Goal: Transaction & Acquisition: Purchase product/service

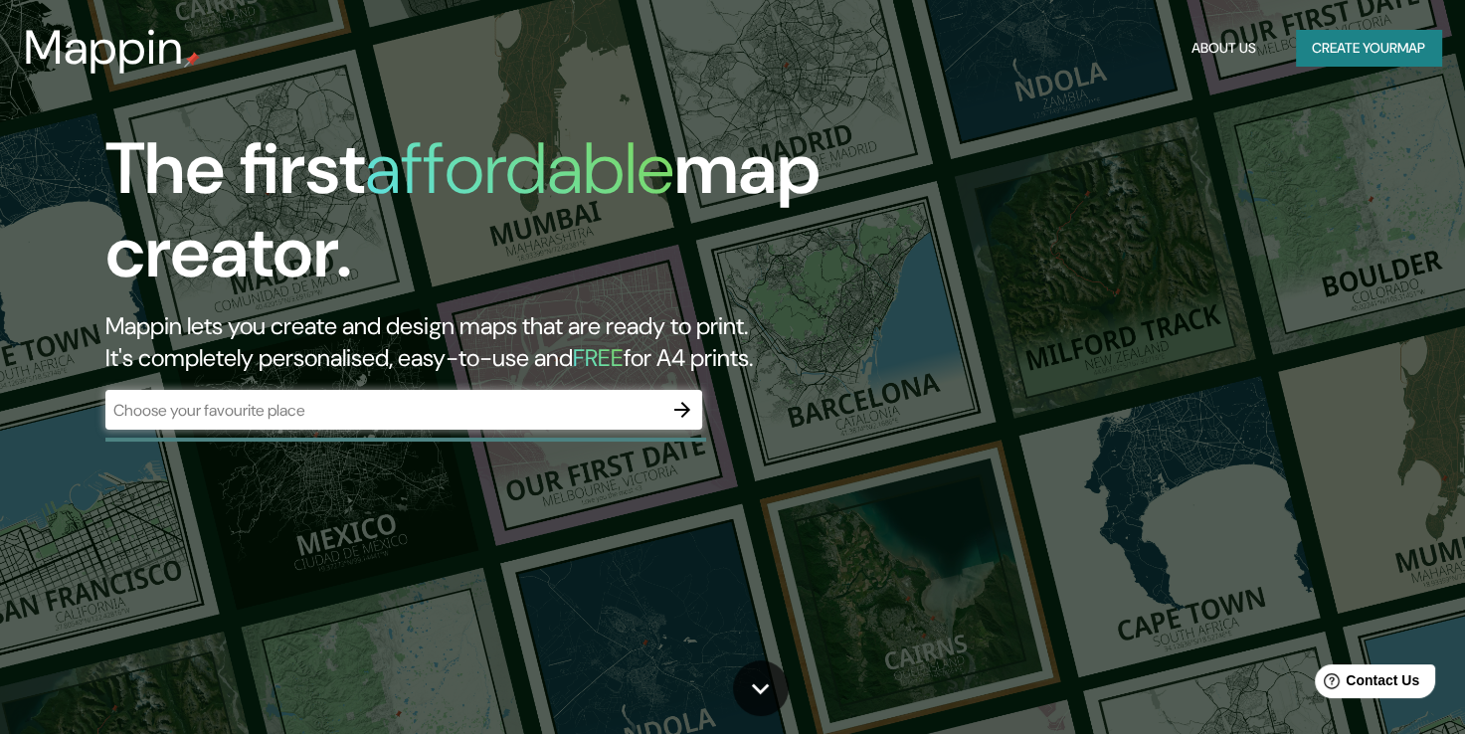
click at [429, 421] on div "​" at bounding box center [403, 410] width 597 height 40
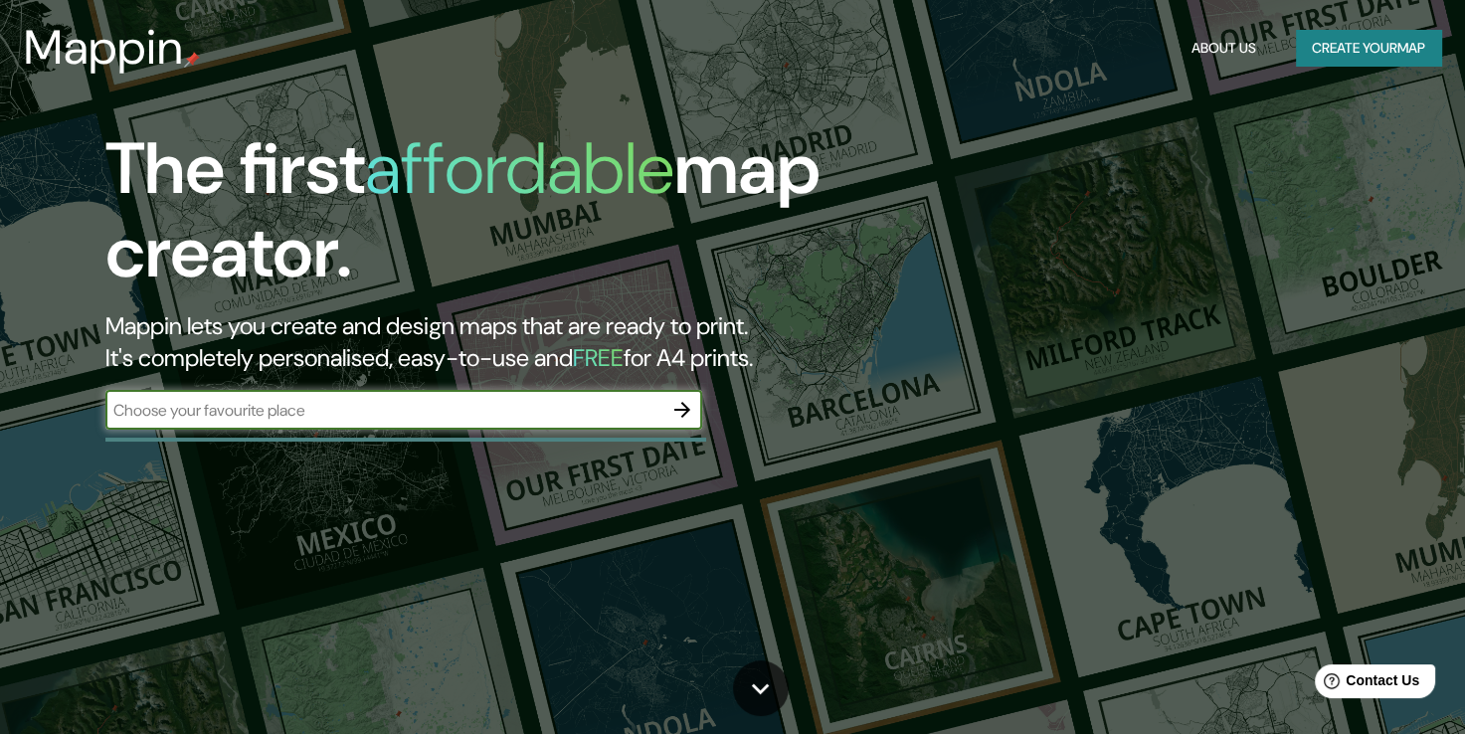
paste input "[GEOGRAPHIC_DATA]"
type input "[GEOGRAPHIC_DATA]"
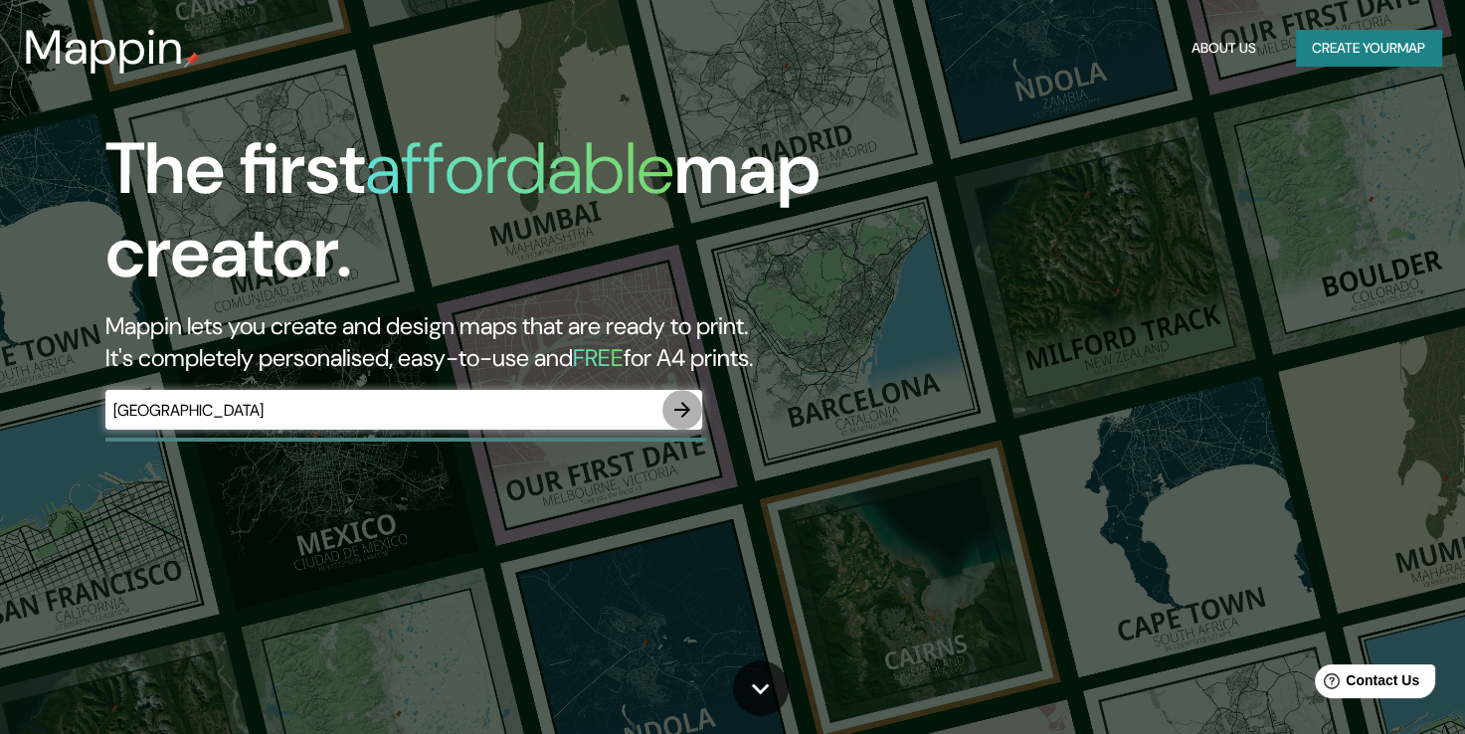
click at [678, 413] on icon "button" at bounding box center [683, 410] width 24 height 24
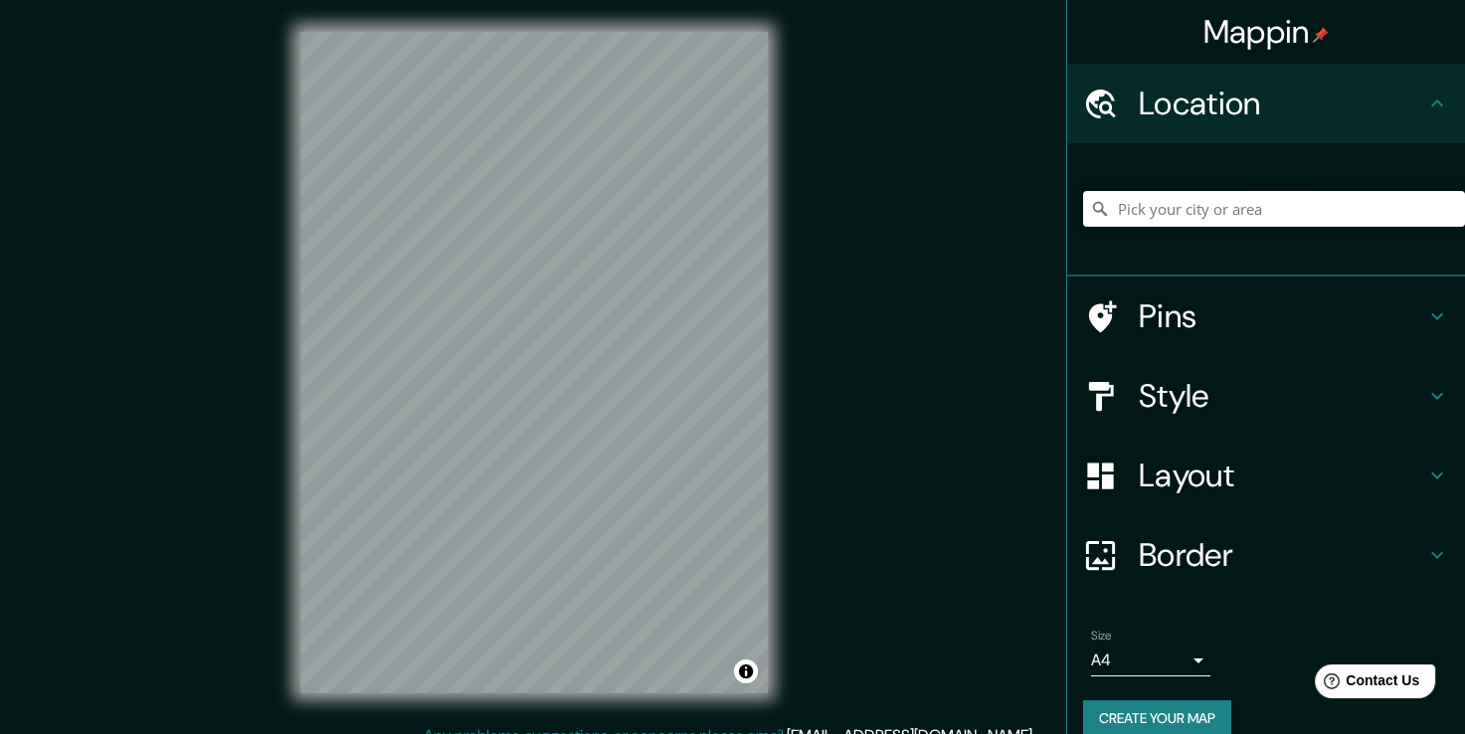
click at [1152, 214] on input "Pick your city or area" at bounding box center [1274, 209] width 382 height 36
paste input "[GEOGRAPHIC_DATA]"
drag, startPoint x: 1099, startPoint y: 212, endPoint x: 1523, endPoint y: 212, distance: 423.8
click at [1465, 212] on html "Mappin Location [GEOGRAPHIC_DATA], [GEOGRAPHIC_DATA], [GEOGRAPHIC_DATA], [GEOGR…" at bounding box center [732, 367] width 1465 height 734
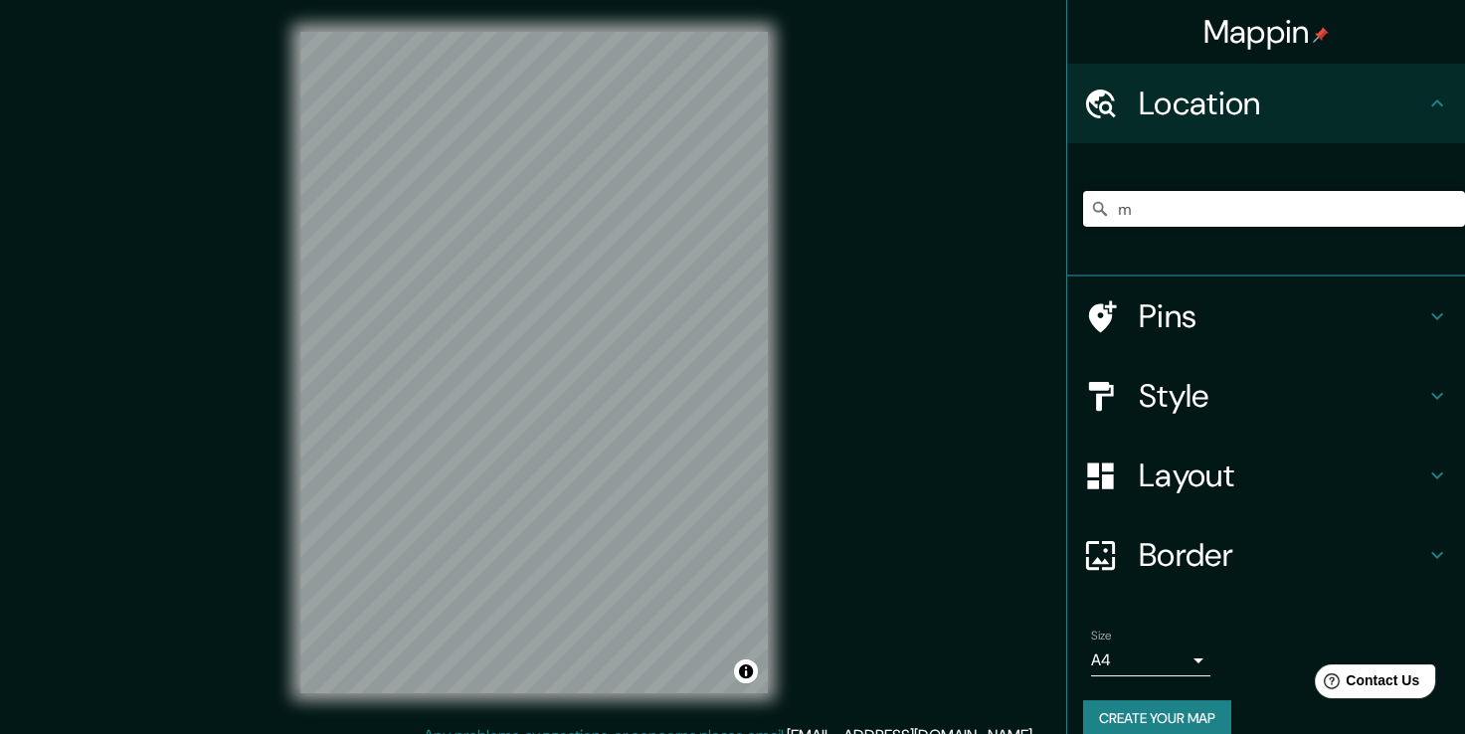
scroll to position [0, 0]
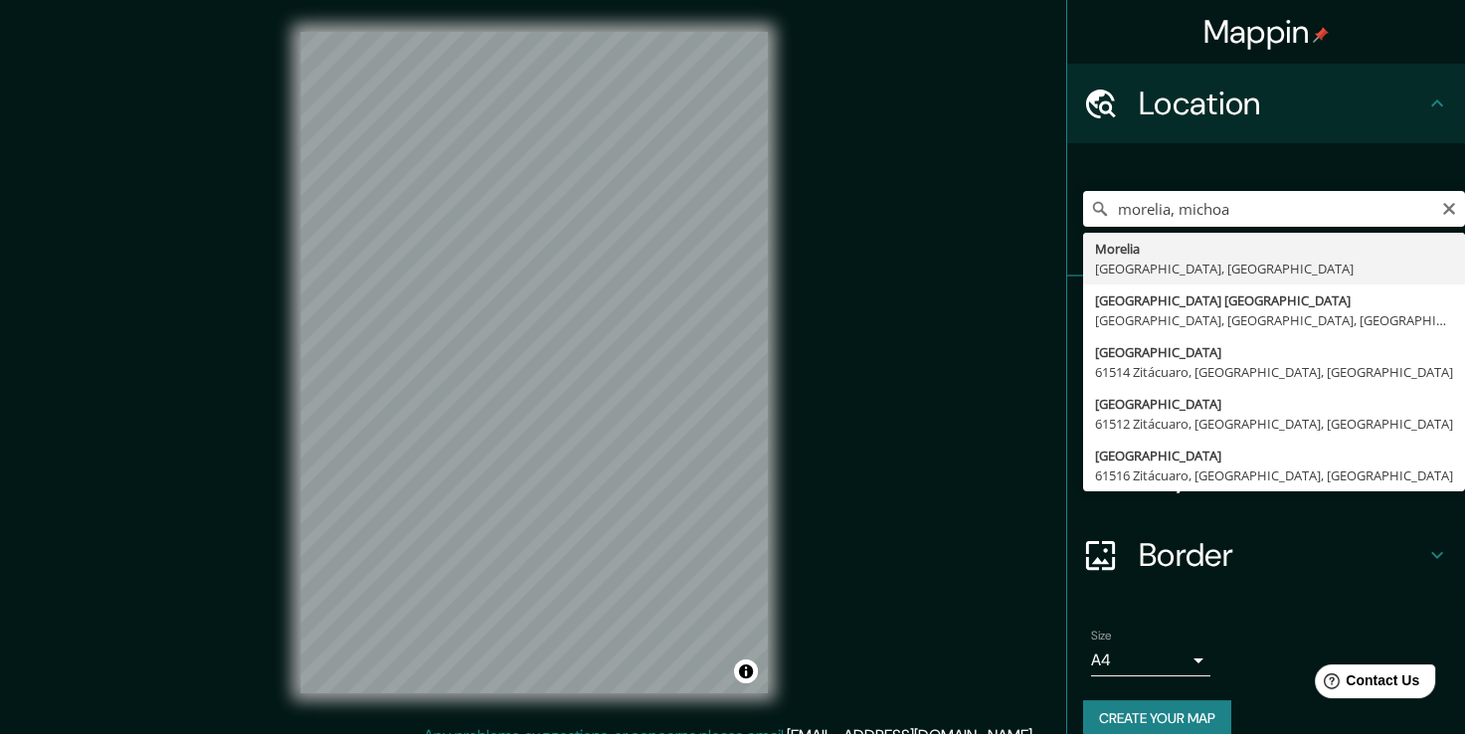
type input "[GEOGRAPHIC_DATA], [GEOGRAPHIC_DATA], [GEOGRAPHIC_DATA]"
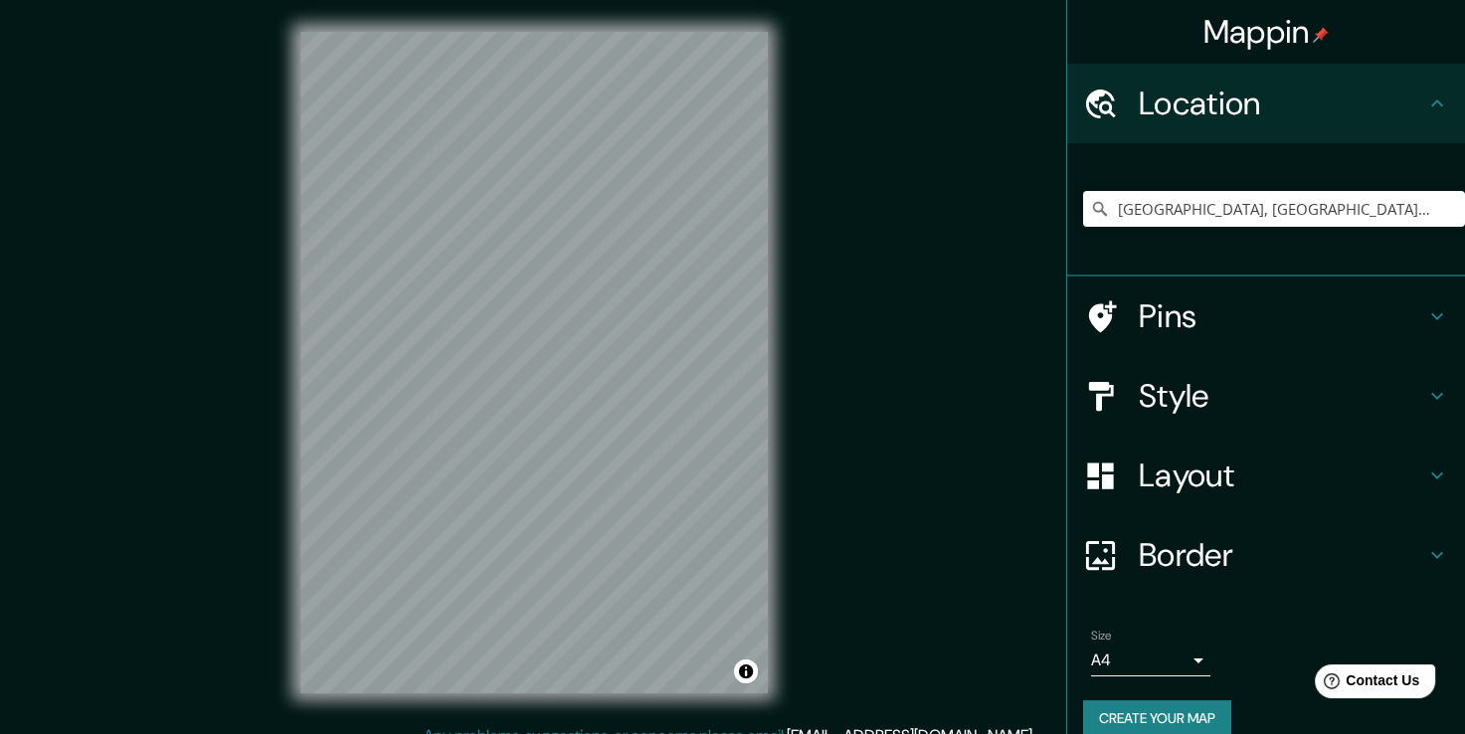
click at [1188, 386] on h4 "Style" at bounding box center [1282, 396] width 287 height 40
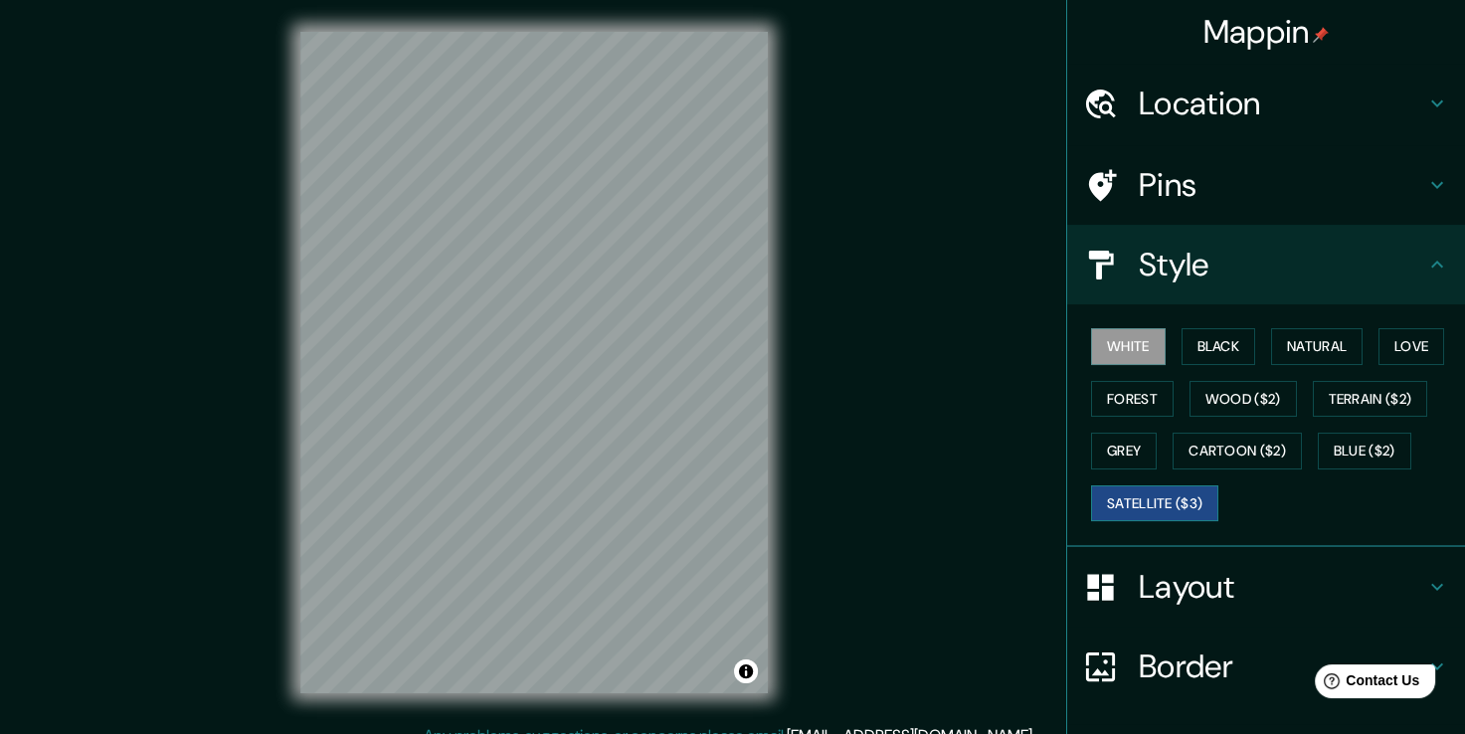
click at [1150, 494] on button "Satellite ($3)" at bounding box center [1154, 503] width 127 height 37
click at [1126, 340] on button "White" at bounding box center [1128, 346] width 75 height 37
click at [1218, 344] on button "Black" at bounding box center [1219, 346] width 75 height 37
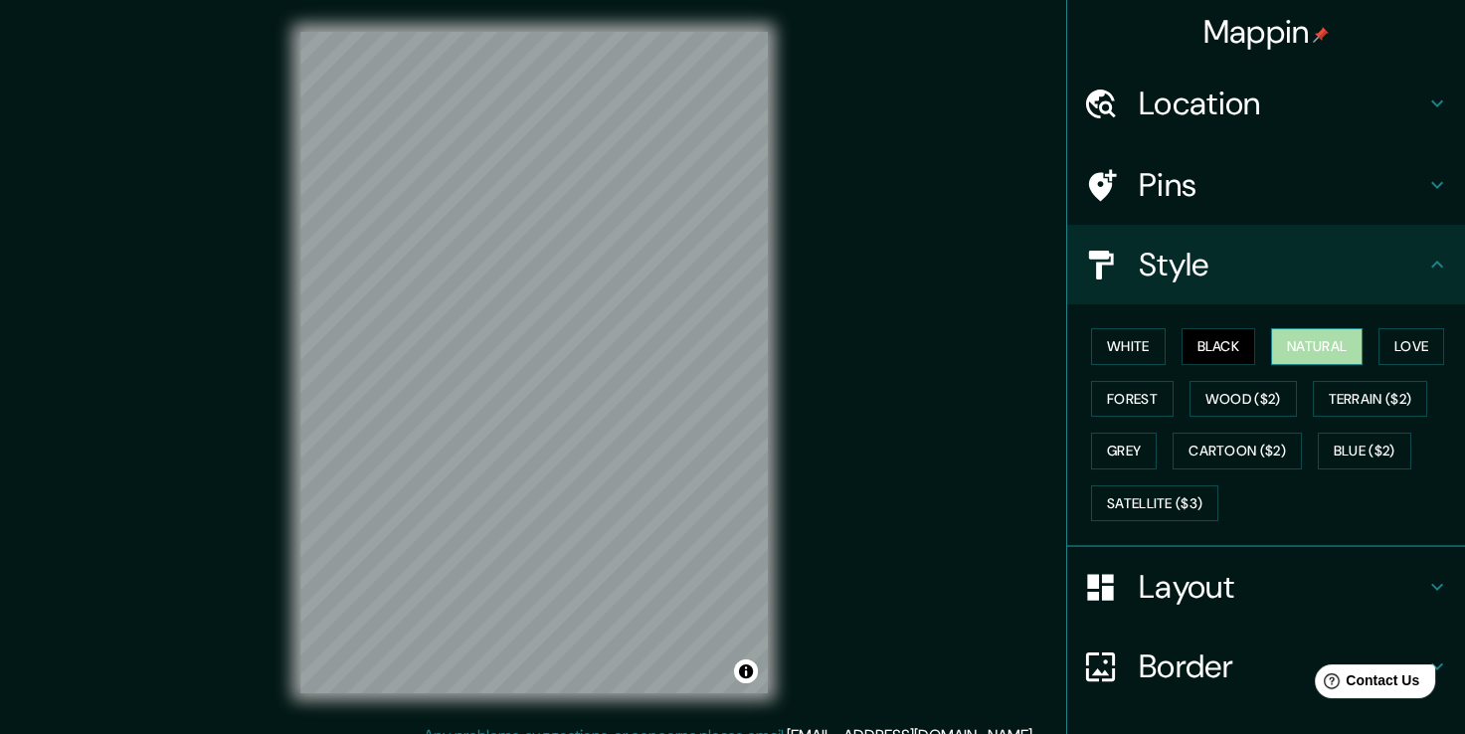
click at [1294, 349] on button "Natural" at bounding box center [1317, 346] width 92 height 37
click at [1385, 346] on button "Love" at bounding box center [1412, 346] width 66 height 37
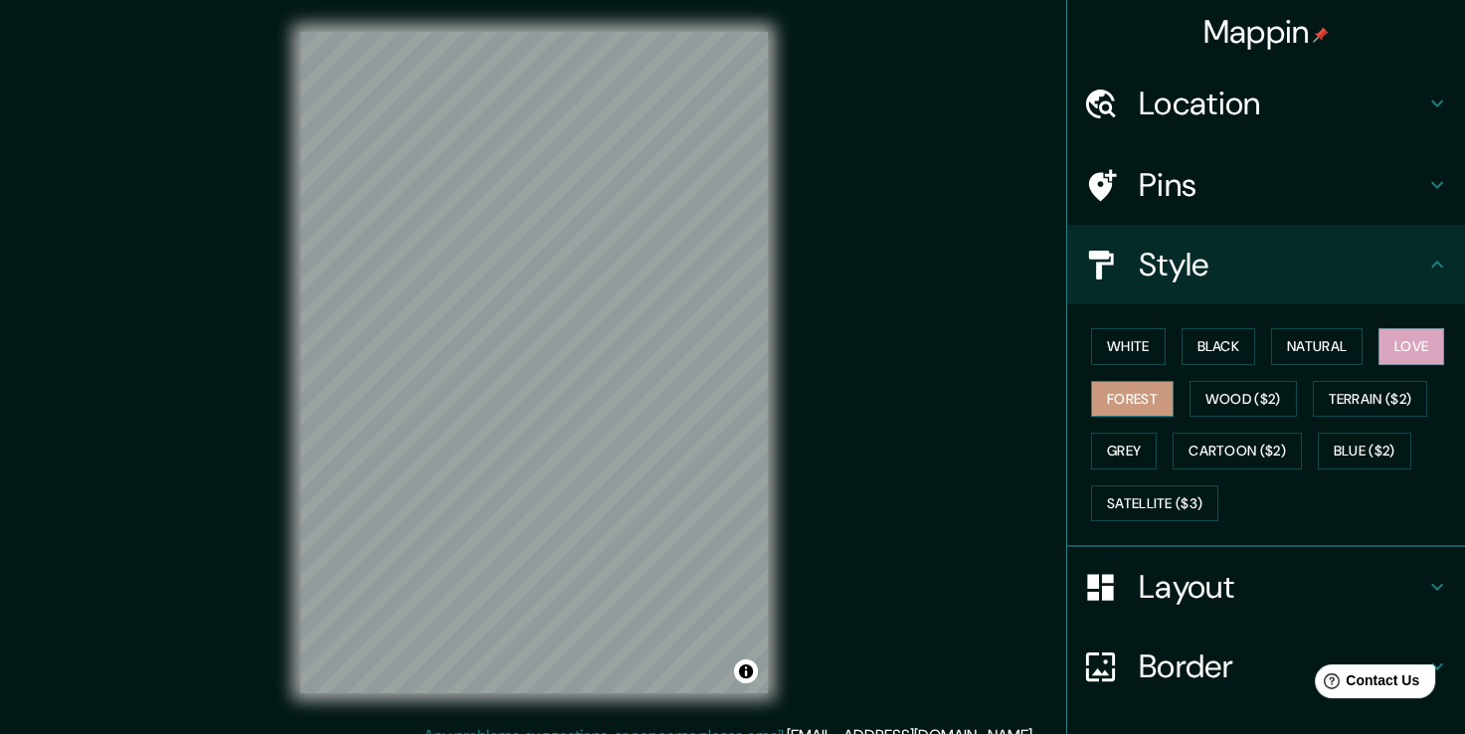
click at [1102, 403] on button "Forest" at bounding box center [1132, 399] width 83 height 37
click at [1111, 446] on button "Grey" at bounding box center [1124, 451] width 66 height 37
click at [1409, 351] on button "Love" at bounding box center [1412, 346] width 66 height 37
click at [1247, 597] on h4 "Layout" at bounding box center [1282, 587] width 287 height 40
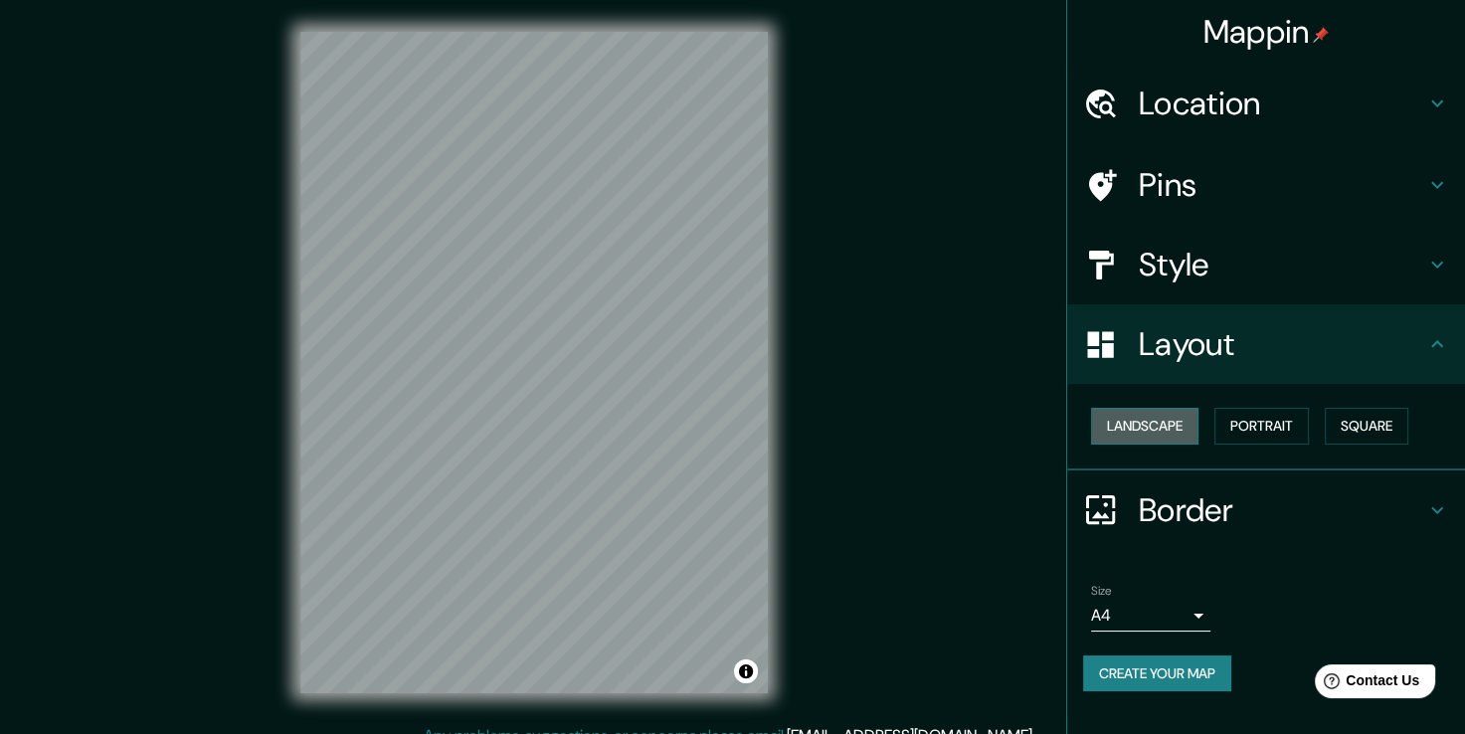
click at [1185, 429] on button "Landscape" at bounding box center [1144, 426] width 107 height 37
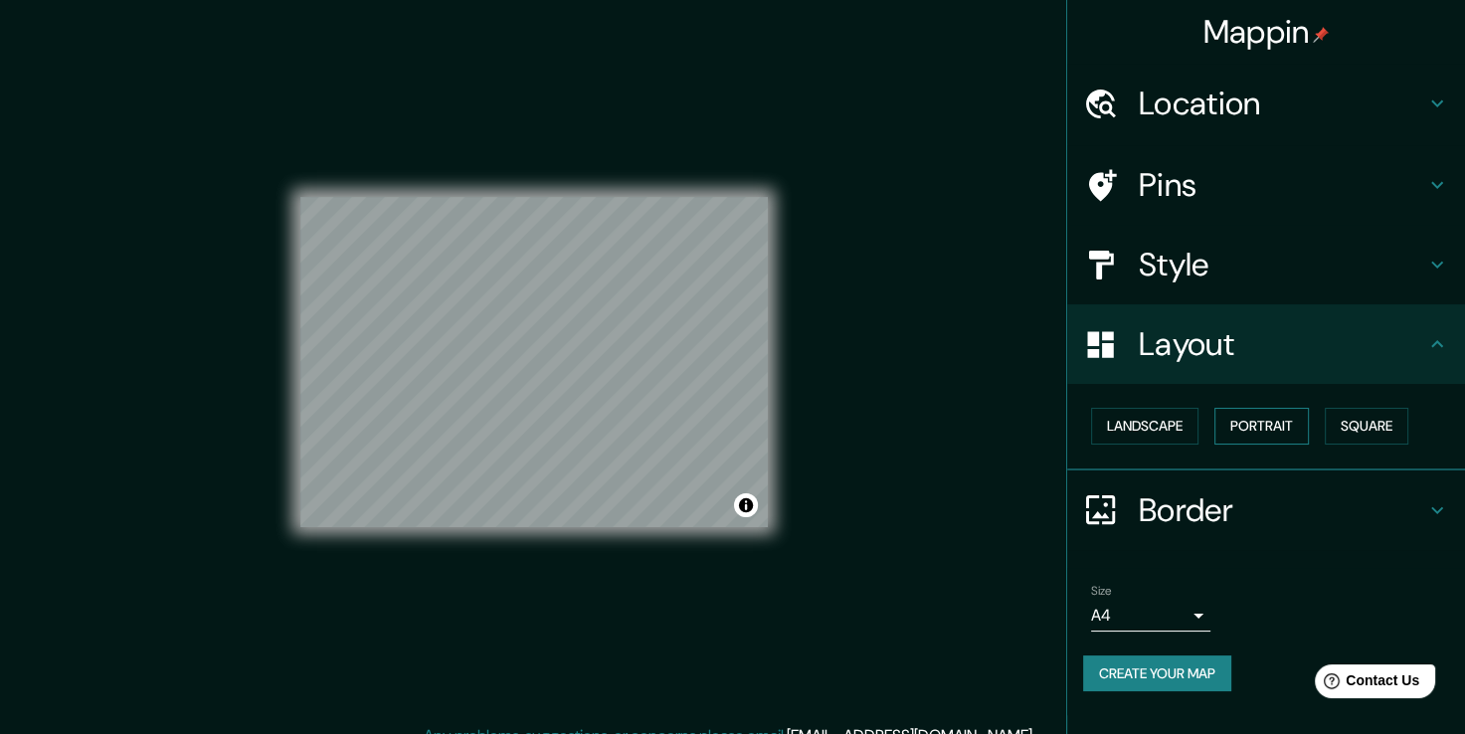
click at [1252, 428] on button "Portrait" at bounding box center [1262, 426] width 95 height 37
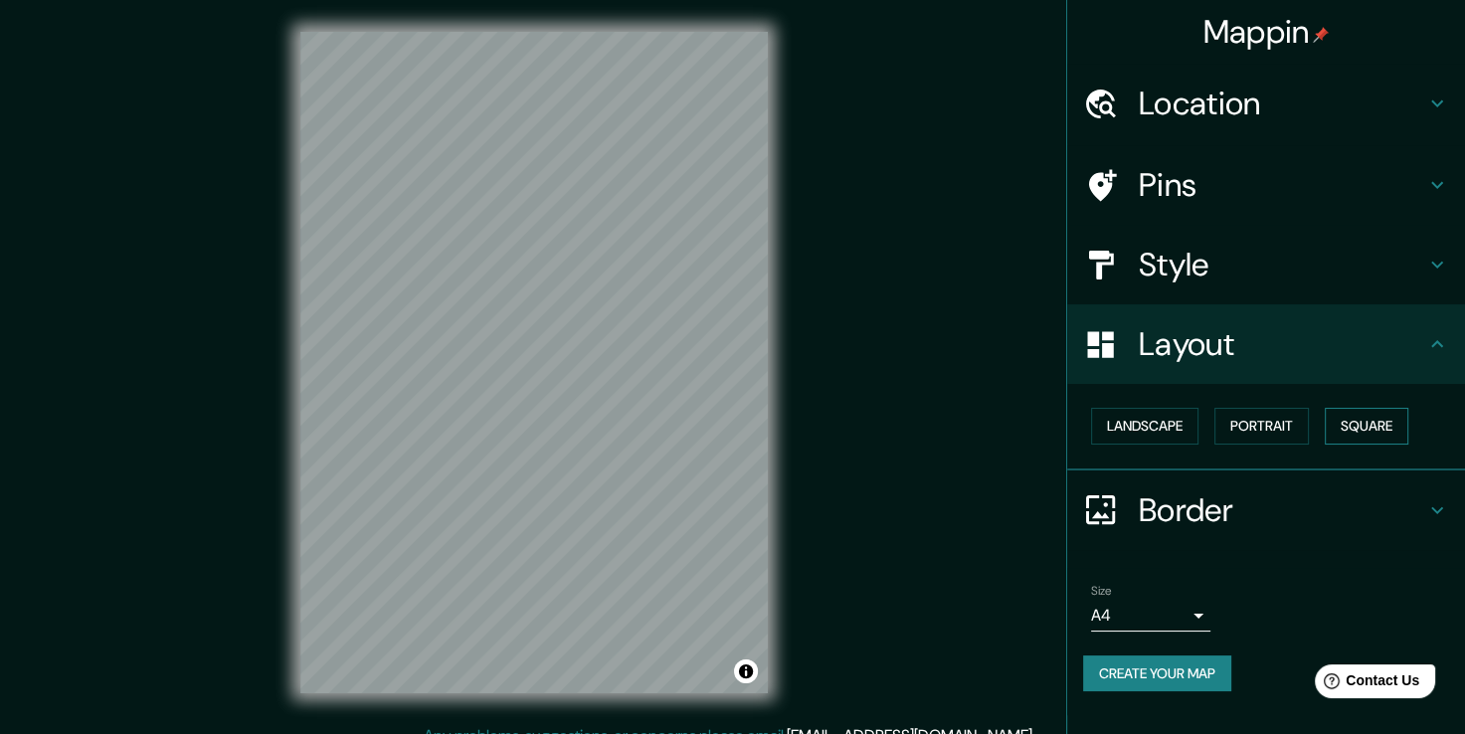
click at [1353, 427] on button "Square" at bounding box center [1367, 426] width 84 height 37
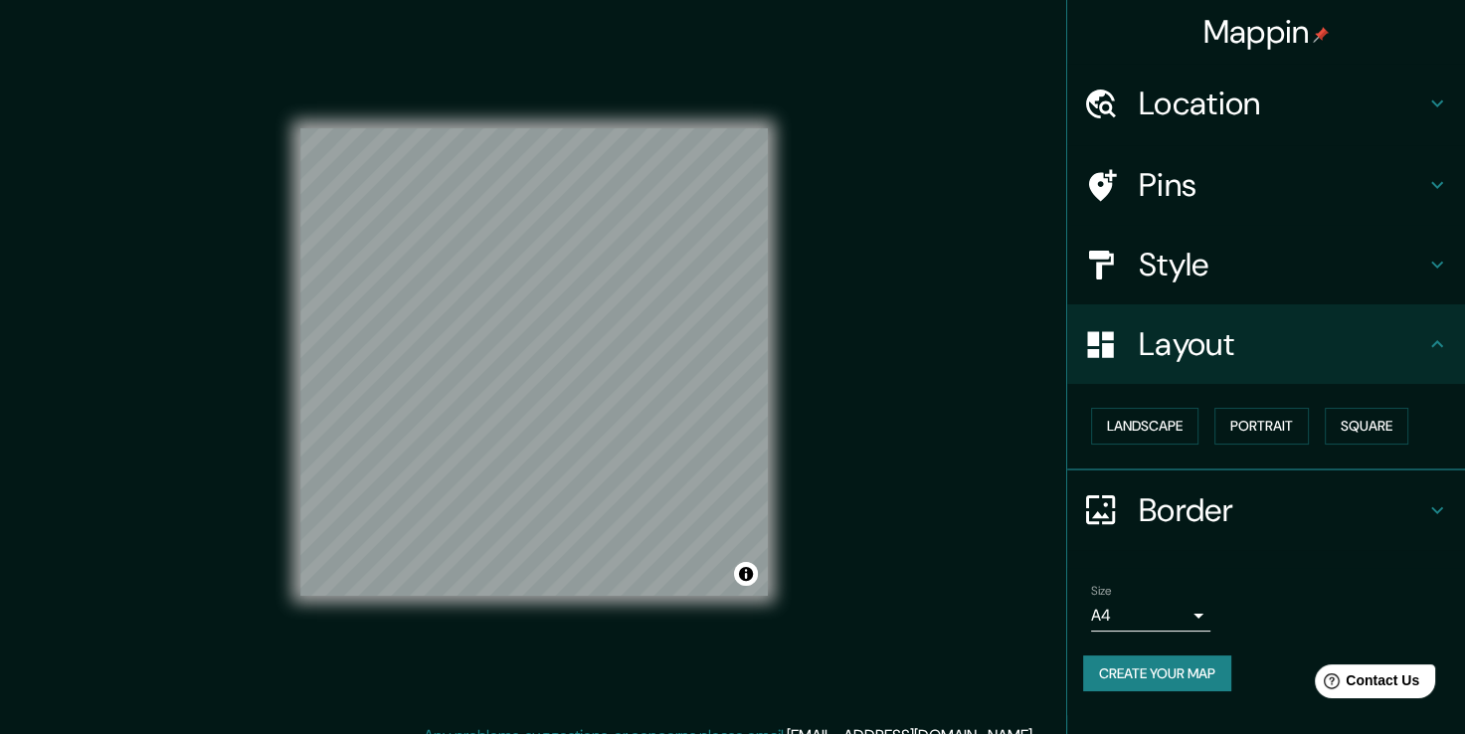
click at [1233, 505] on h4 "Border" at bounding box center [1282, 510] width 287 height 40
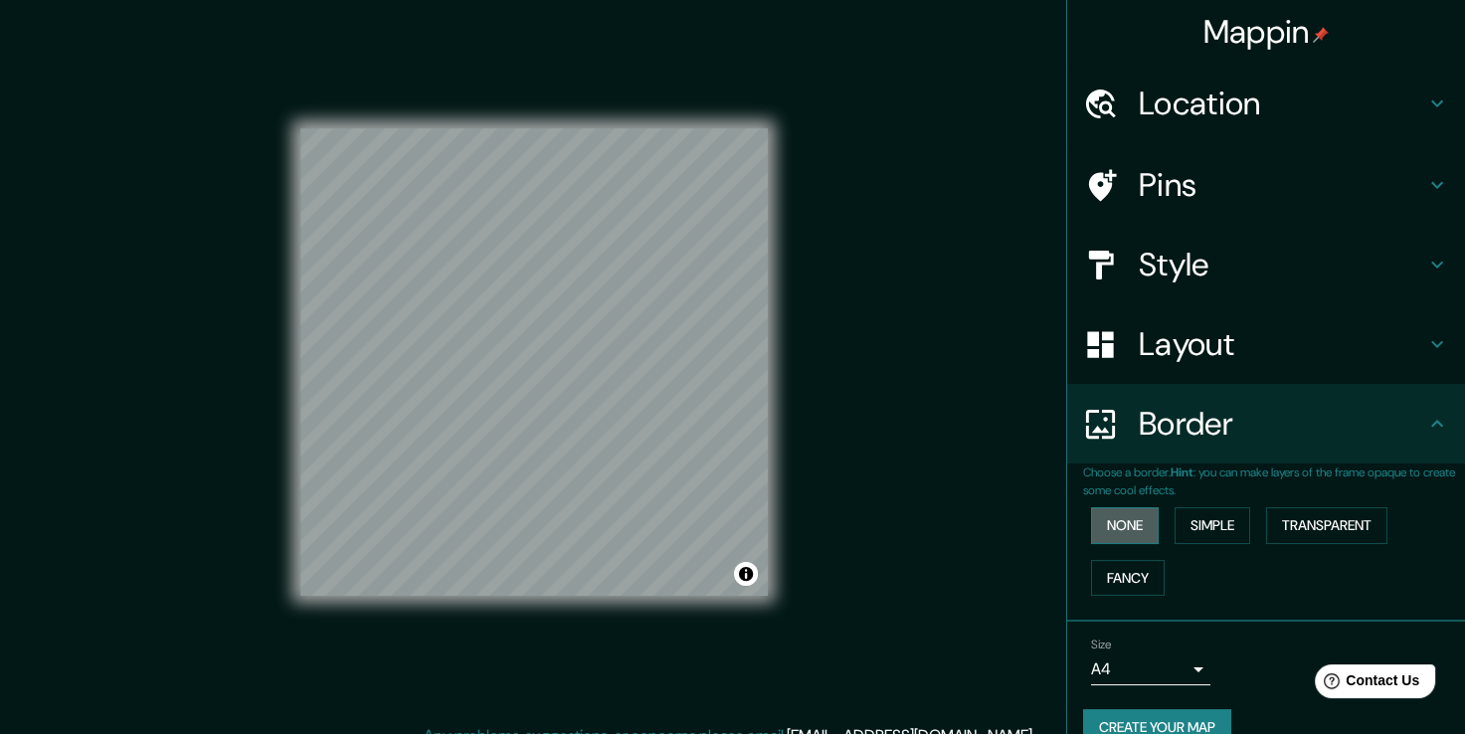
click at [1091, 520] on button "None" at bounding box center [1125, 525] width 68 height 37
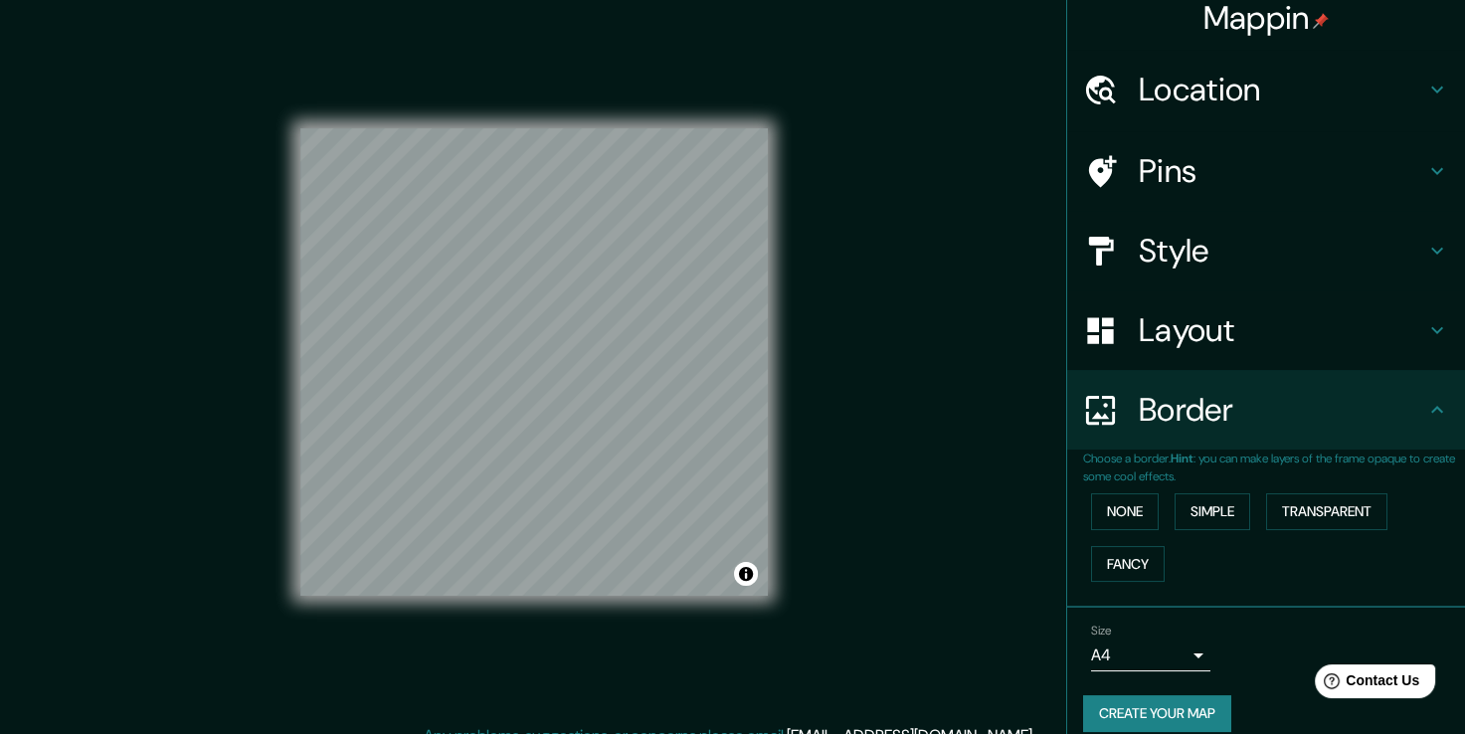
scroll to position [33, 0]
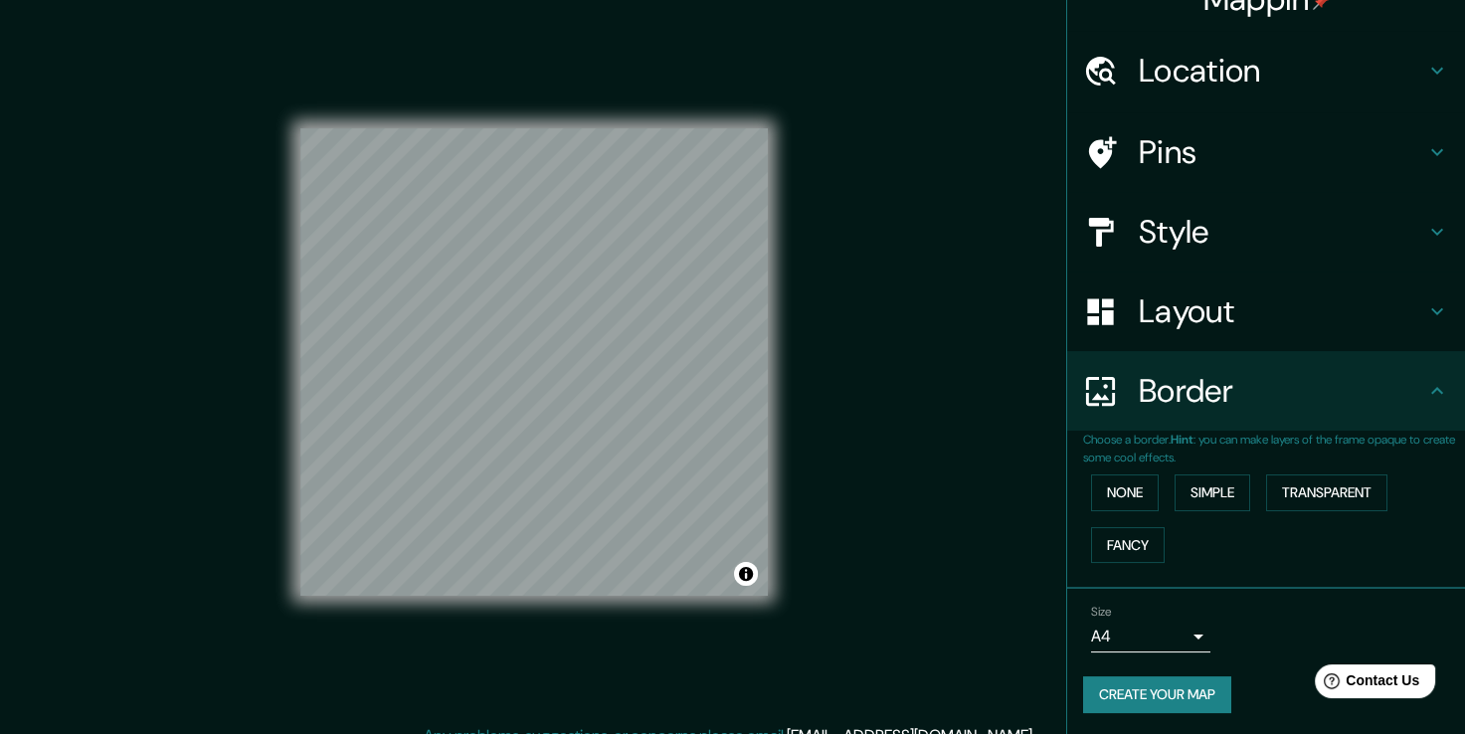
click at [1166, 695] on button "Create your map" at bounding box center [1157, 694] width 148 height 37
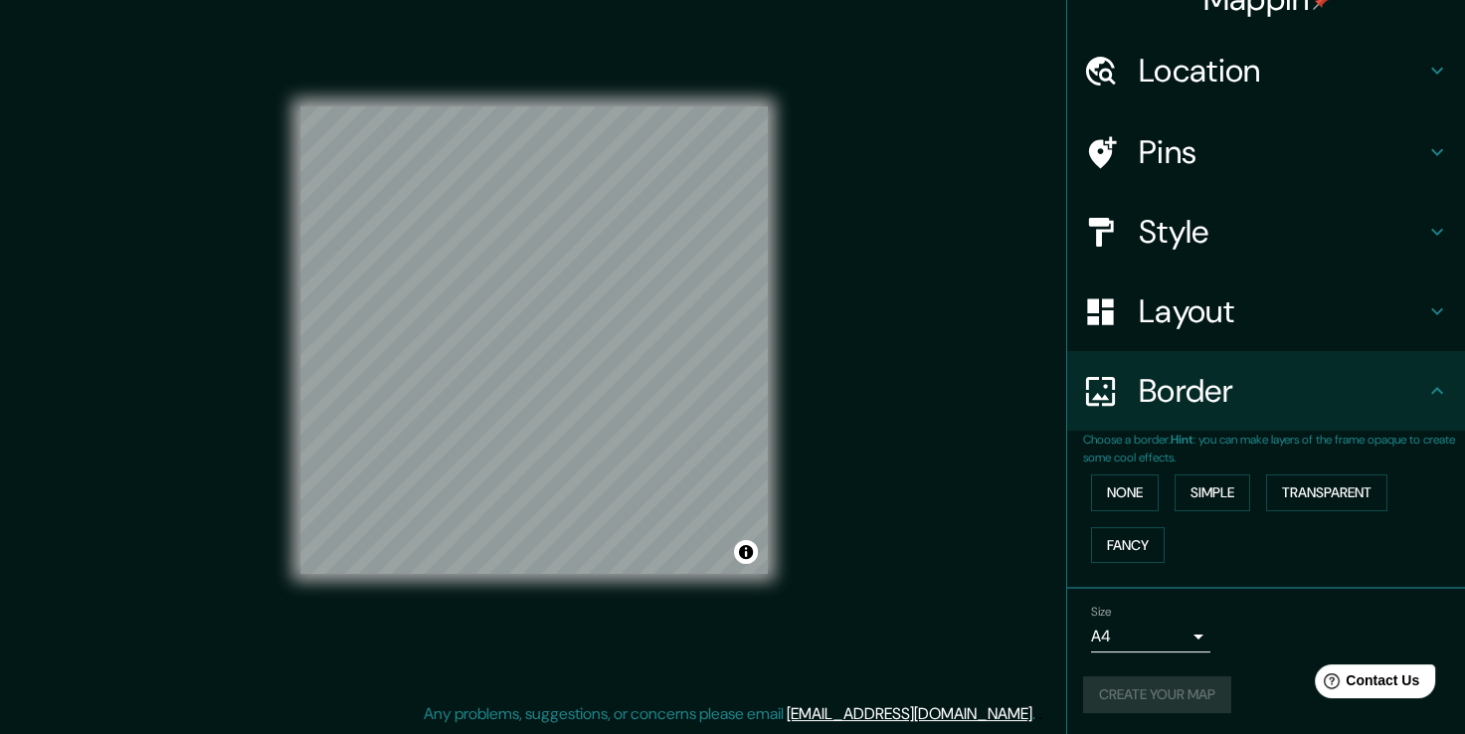
scroll to position [0, 0]
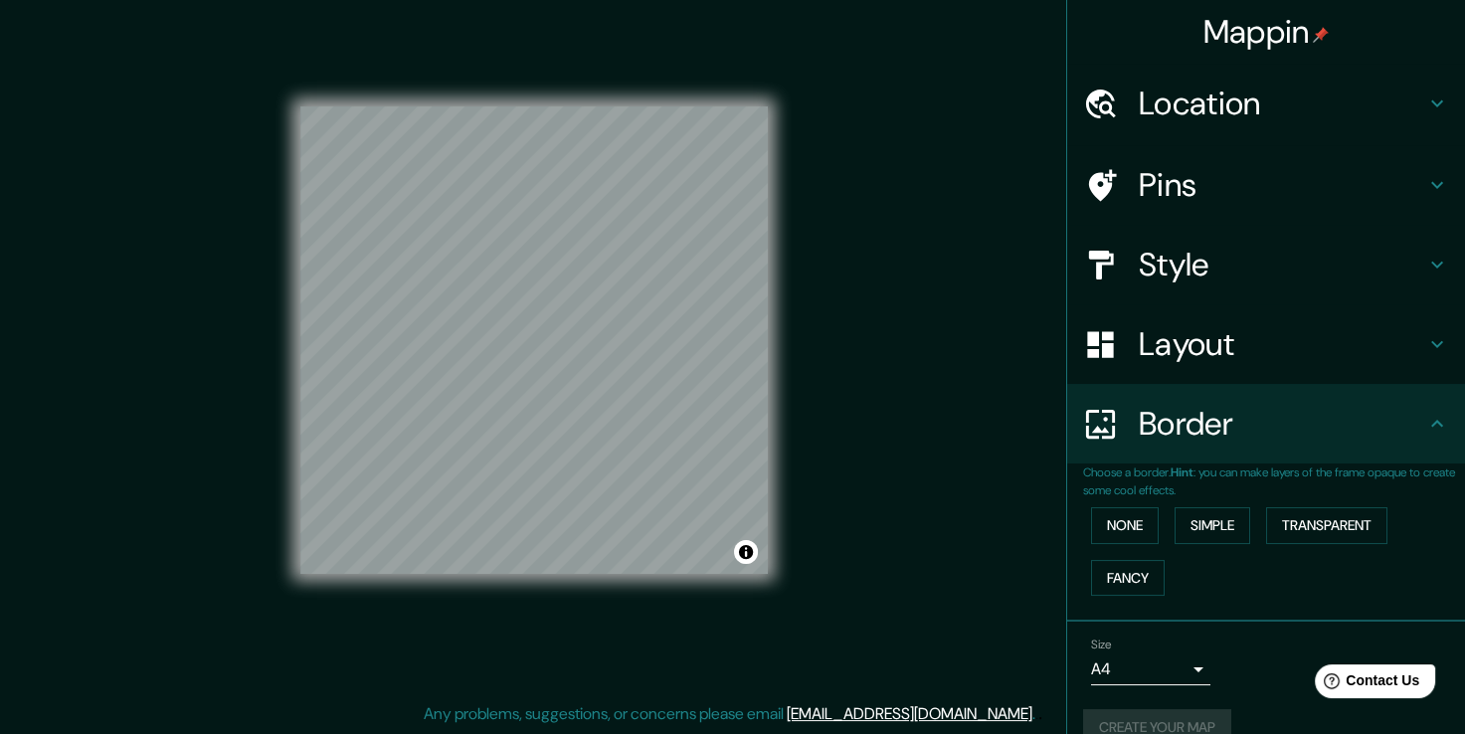
click at [1241, 251] on h4 "Style" at bounding box center [1282, 265] width 287 height 40
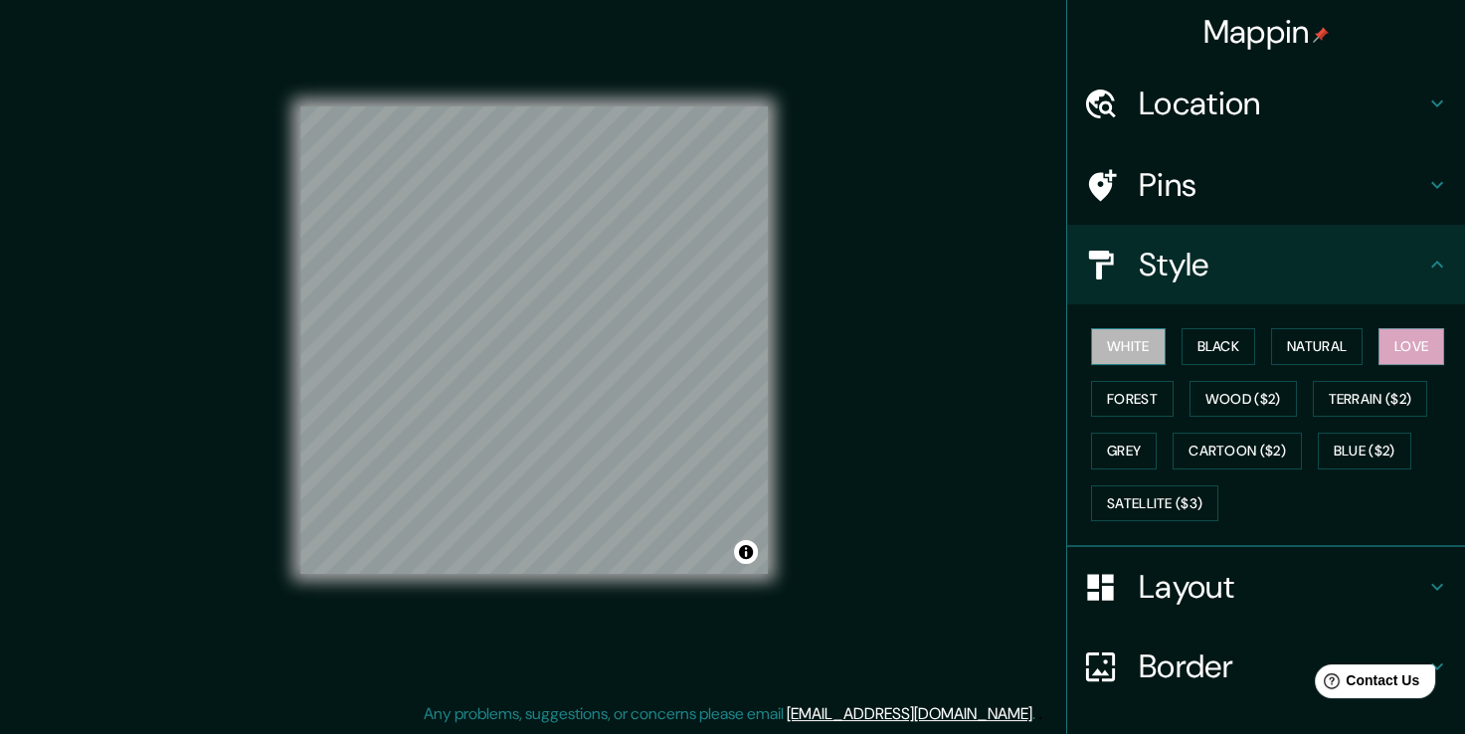
click at [1106, 332] on button "White" at bounding box center [1128, 346] width 75 height 37
click at [1182, 340] on button "Black" at bounding box center [1219, 346] width 75 height 37
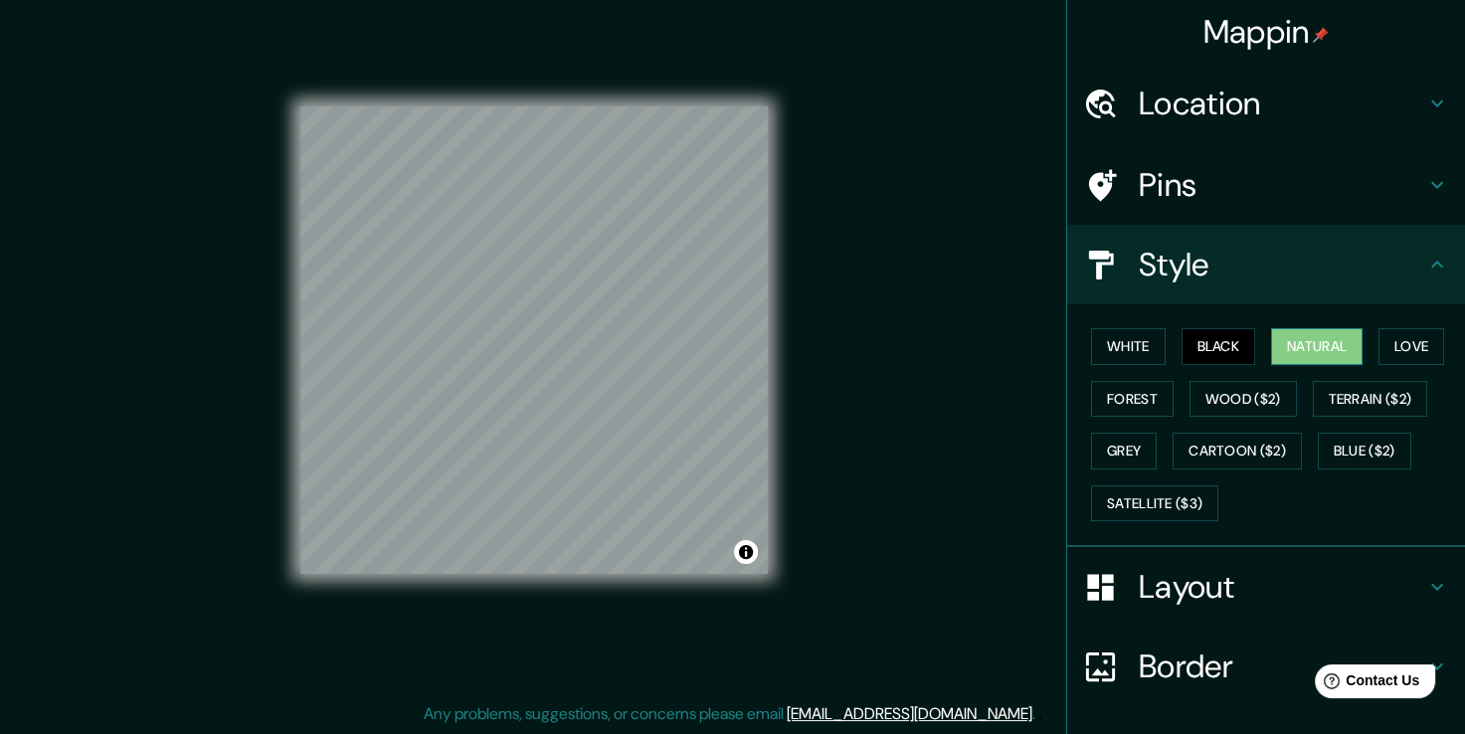
click at [1316, 351] on button "Natural" at bounding box center [1317, 346] width 92 height 37
click at [1407, 332] on button "Love" at bounding box center [1412, 346] width 66 height 37
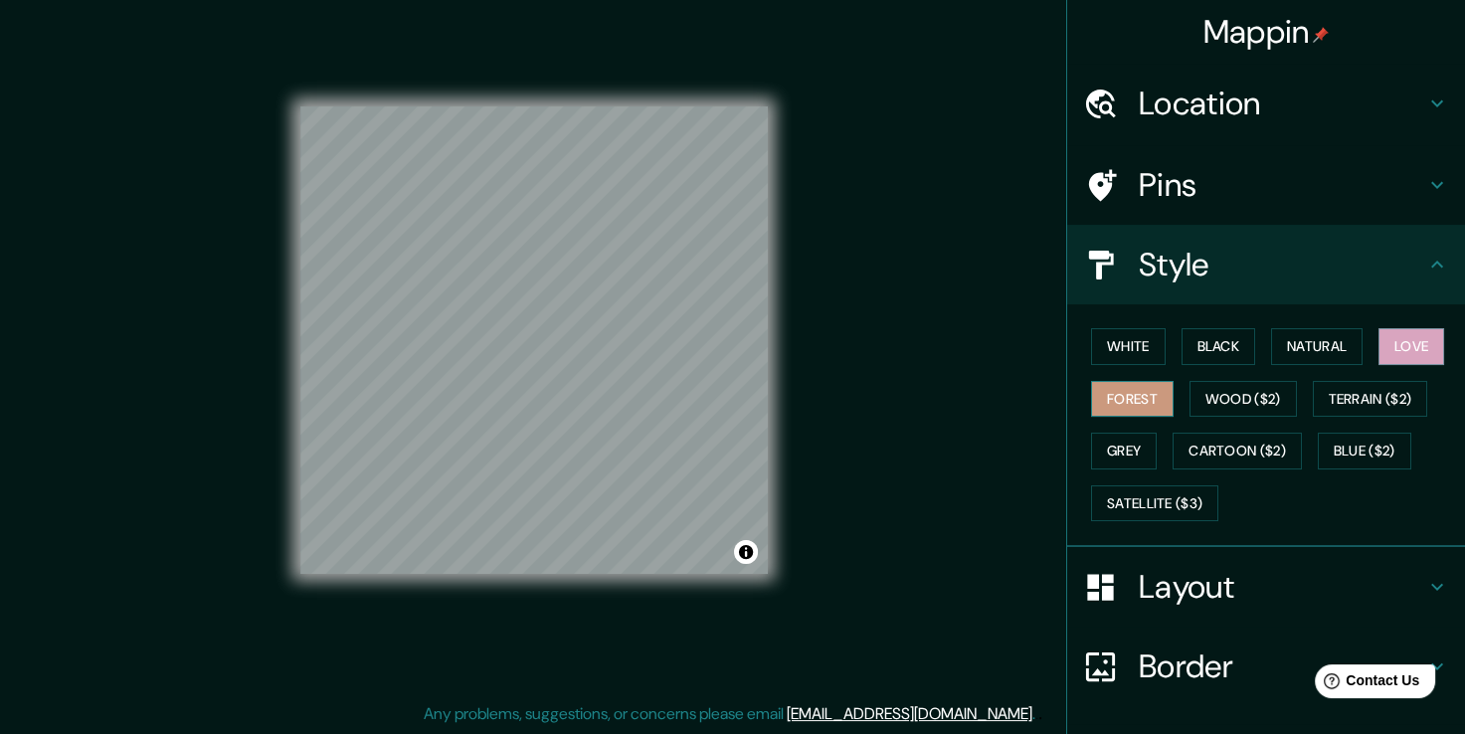
click at [1126, 397] on button "Forest" at bounding box center [1132, 399] width 83 height 37
click at [1389, 345] on button "Love" at bounding box center [1412, 346] width 66 height 37
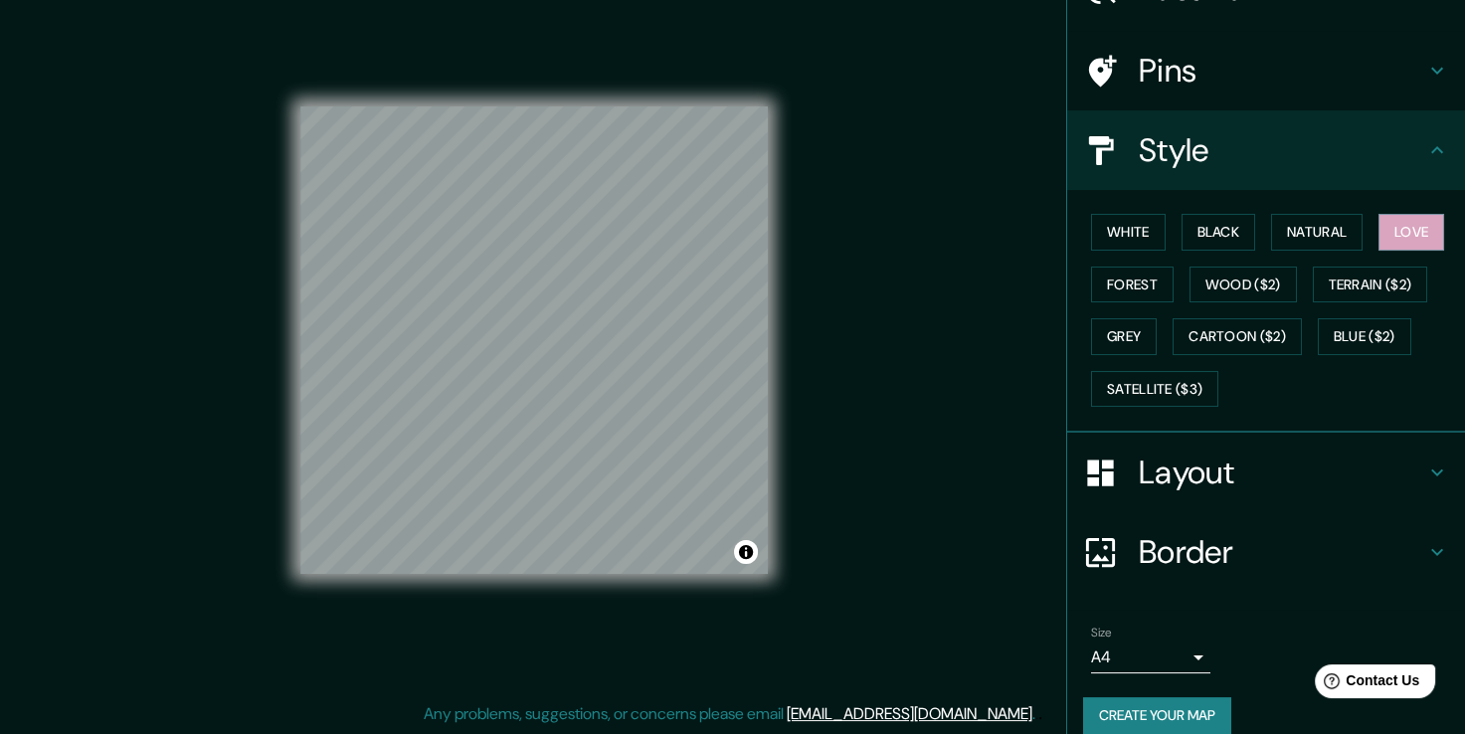
scroll to position [134, 0]
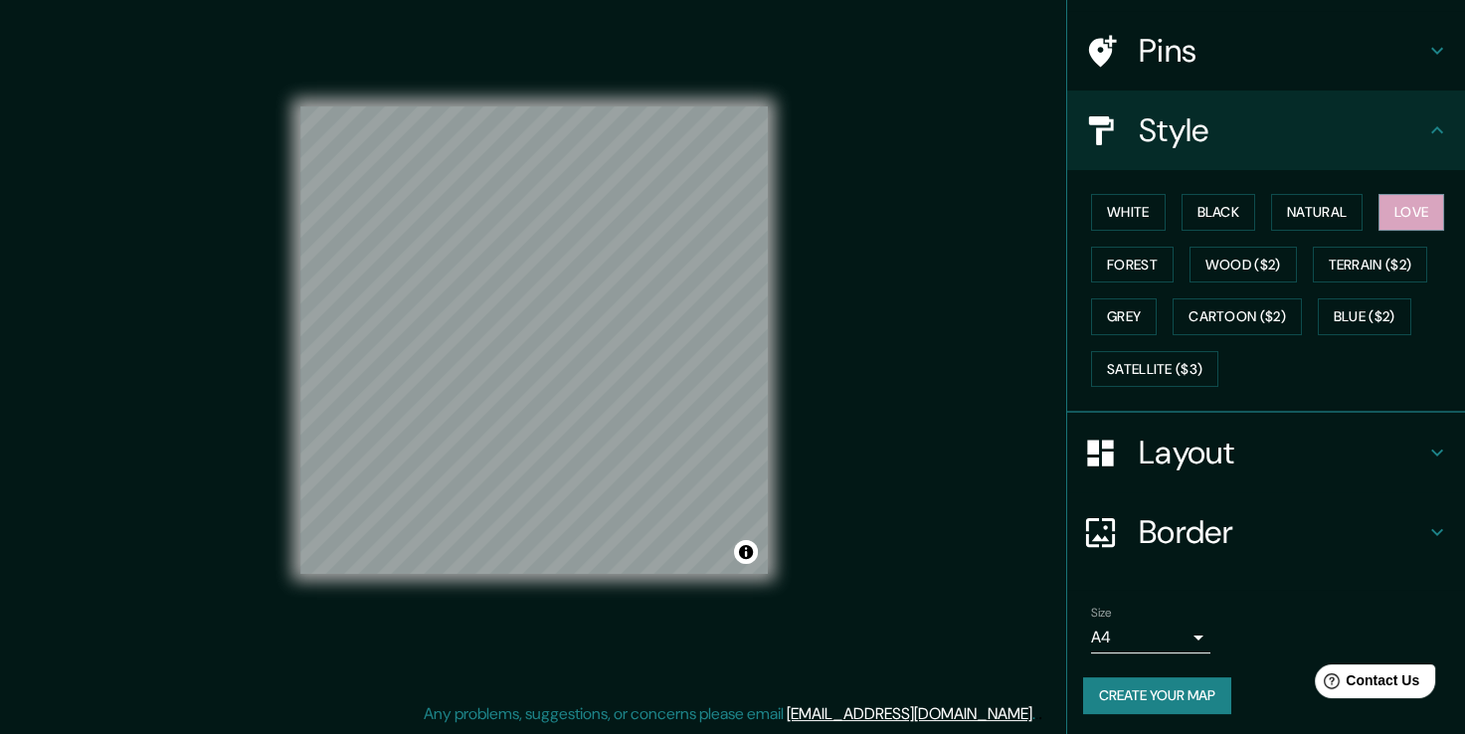
click at [1182, 631] on body "Mappin Location [GEOGRAPHIC_DATA], [GEOGRAPHIC_DATA], [GEOGRAPHIC_DATA] Pins St…" at bounding box center [732, 345] width 1465 height 734
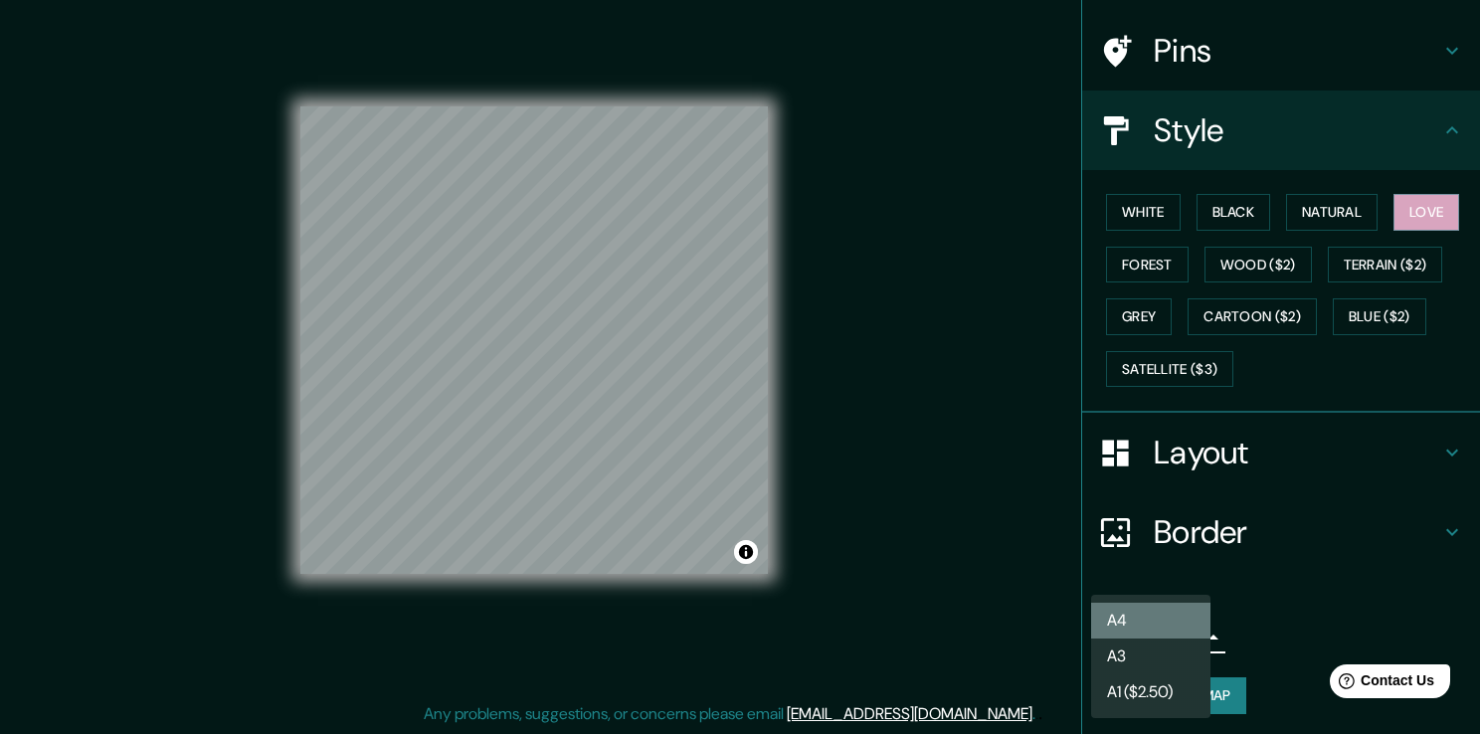
click at [1168, 623] on li "A4" at bounding box center [1150, 621] width 119 height 36
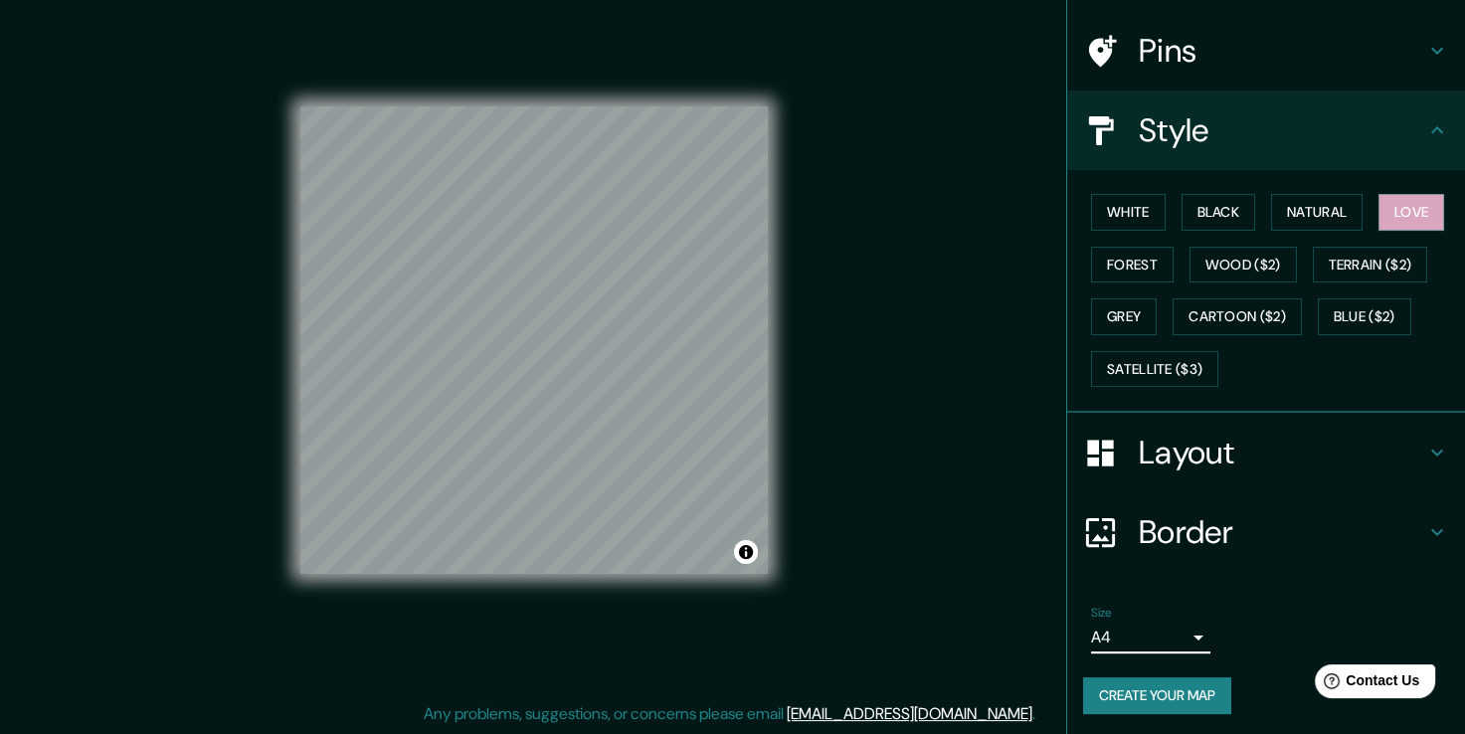
click at [1156, 690] on button "Create your map" at bounding box center [1157, 695] width 148 height 37
click at [740, 551] on button "Toggle attribution" at bounding box center [746, 552] width 24 height 24
click at [952, 213] on div "Mappin Location [GEOGRAPHIC_DATA], [GEOGRAPHIC_DATA], [GEOGRAPHIC_DATA] Pins St…" at bounding box center [732, 356] width 1465 height 756
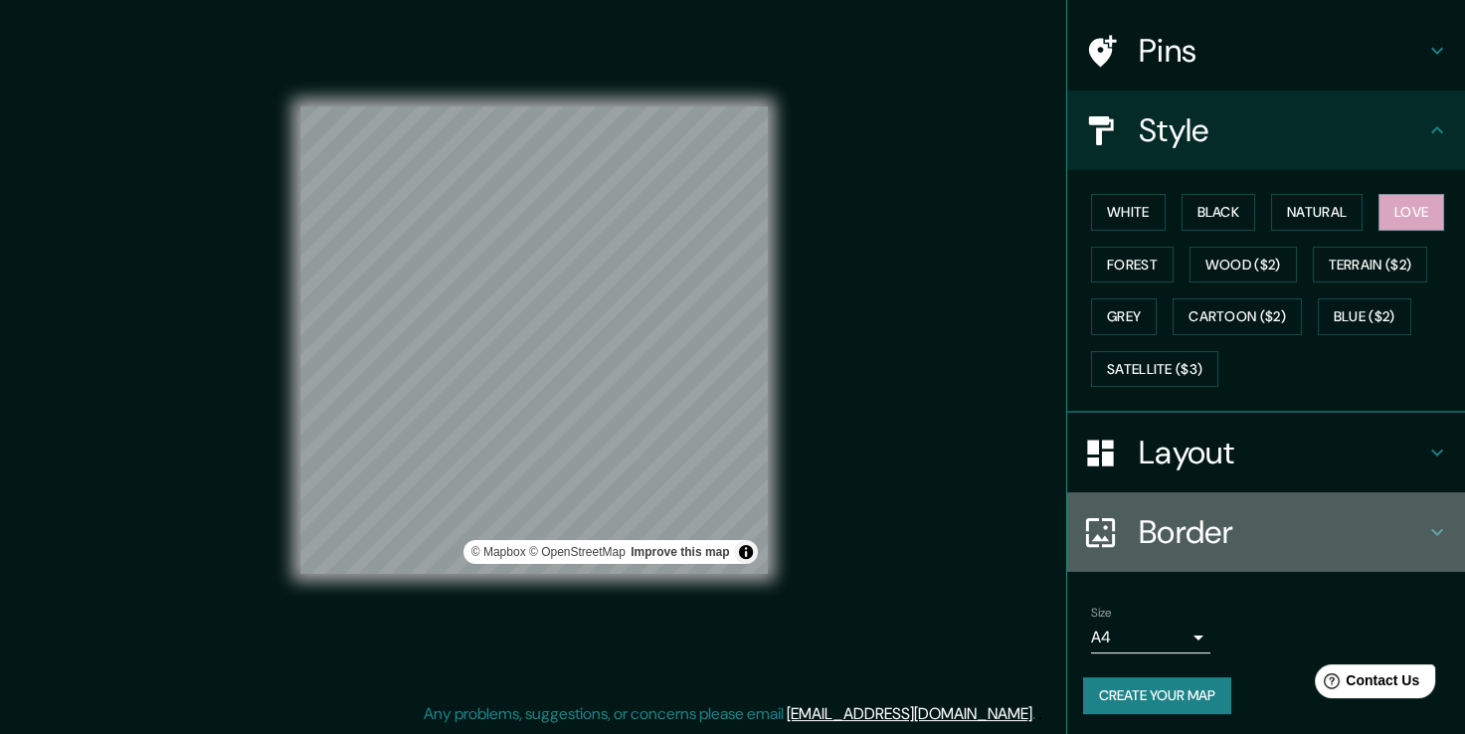
click at [1257, 520] on h4 "Border" at bounding box center [1282, 532] width 287 height 40
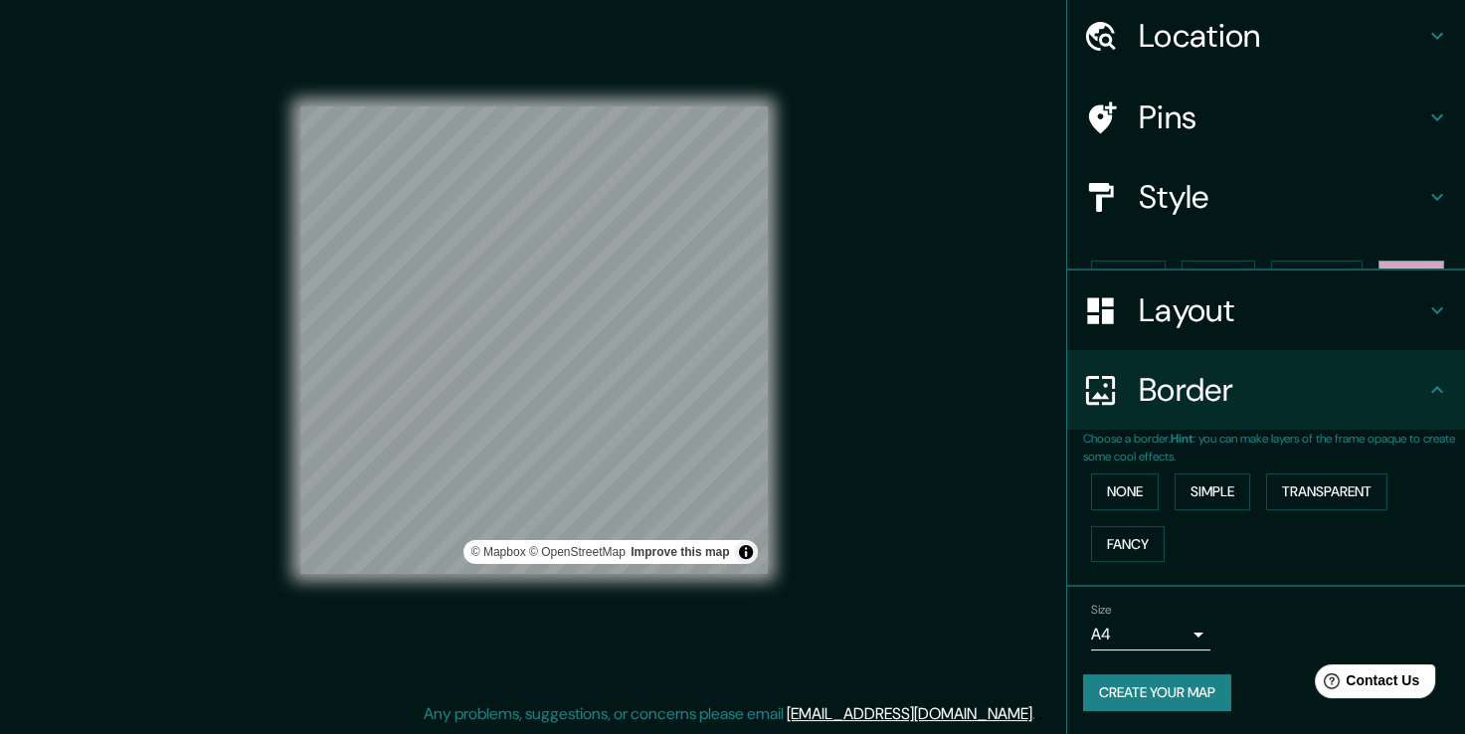
scroll to position [33, 0]
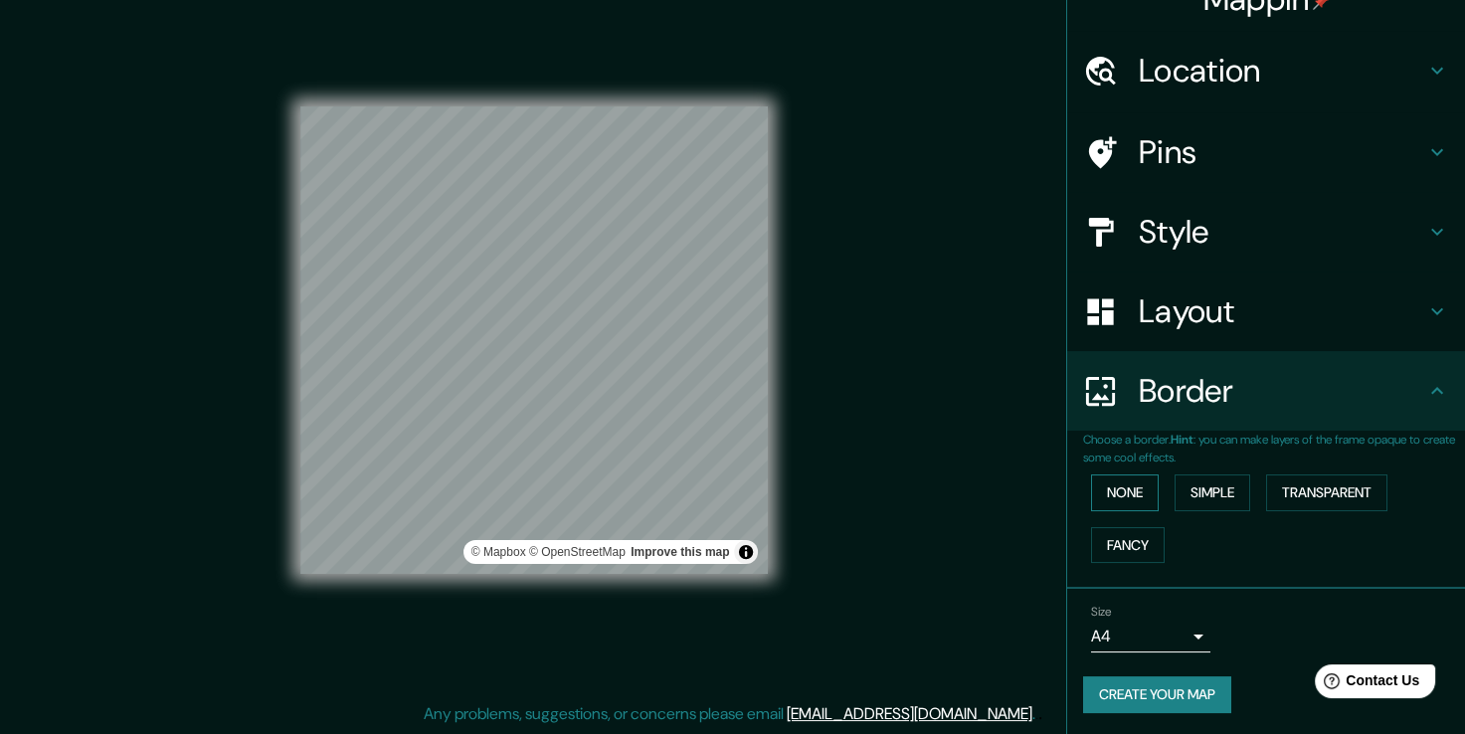
click at [1107, 491] on button "None" at bounding box center [1125, 493] width 68 height 37
click at [1331, 316] on h4 "Layout" at bounding box center [1282, 311] width 287 height 40
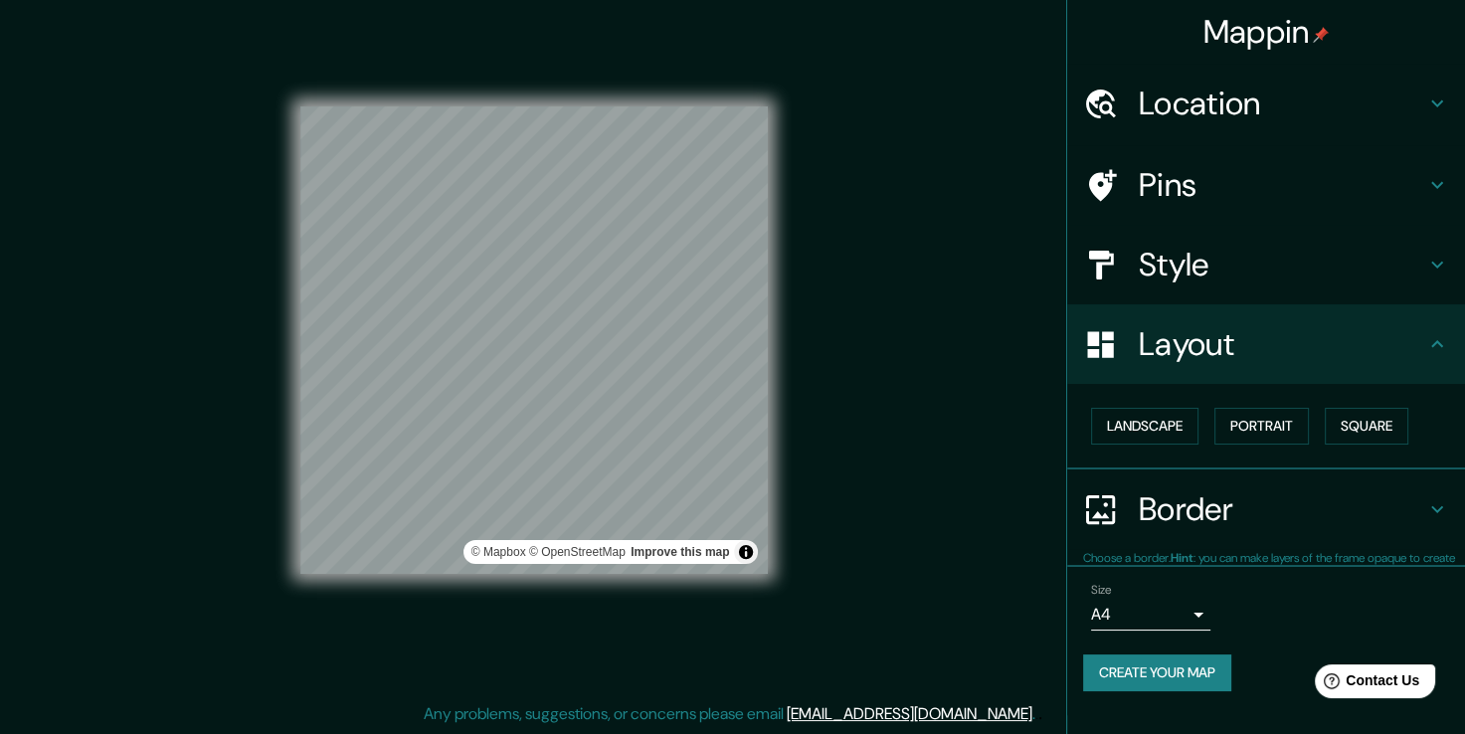
scroll to position [0, 0]
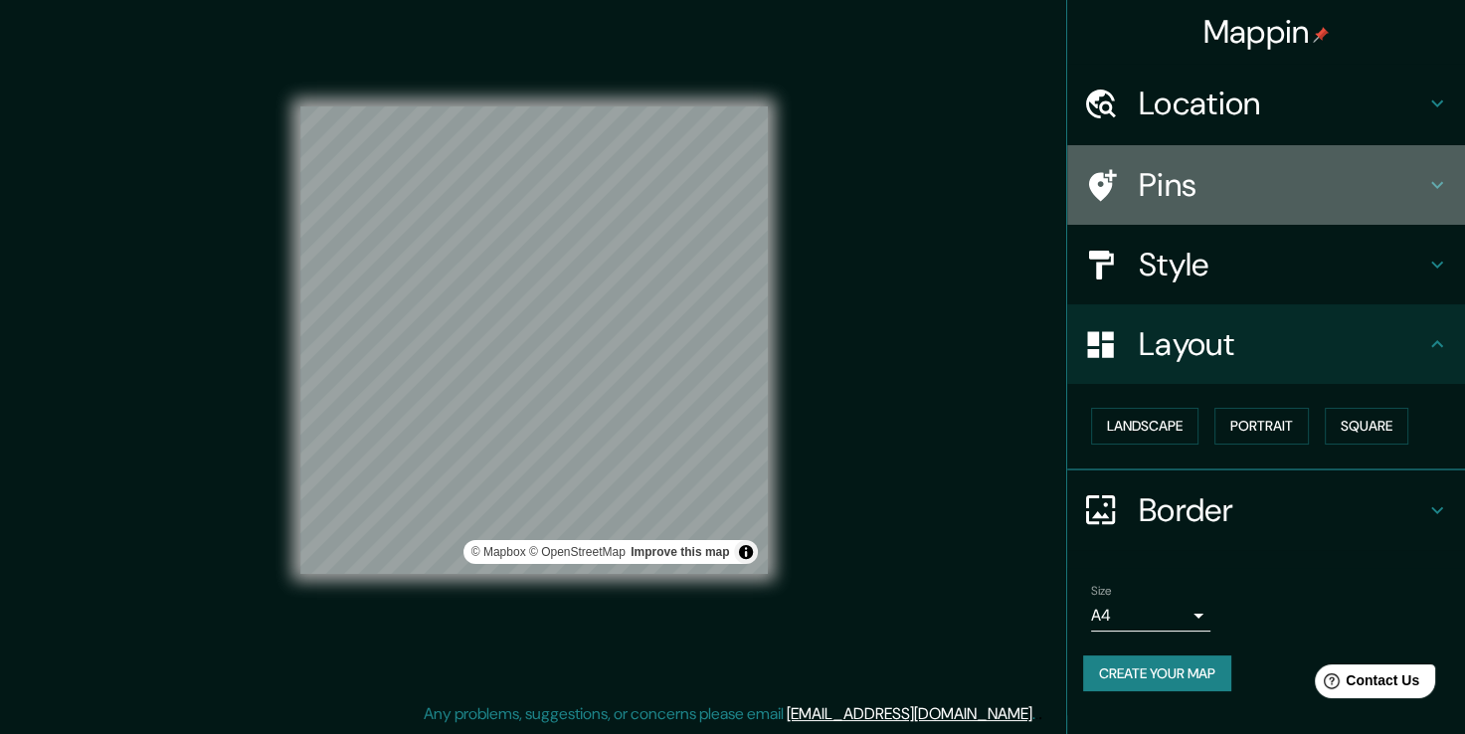
click at [1288, 202] on h4 "Pins" at bounding box center [1282, 185] width 287 height 40
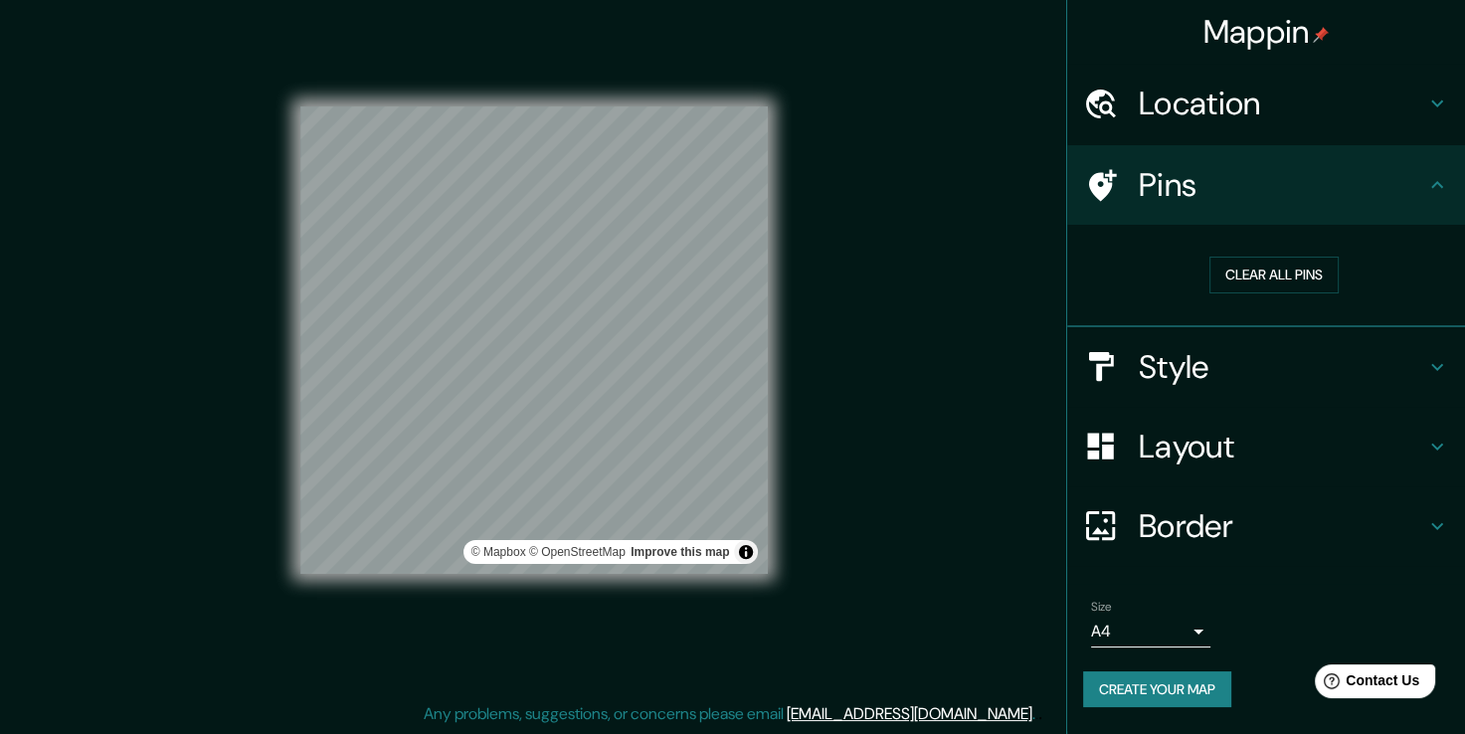
click at [1229, 370] on h4 "Style" at bounding box center [1282, 367] width 287 height 40
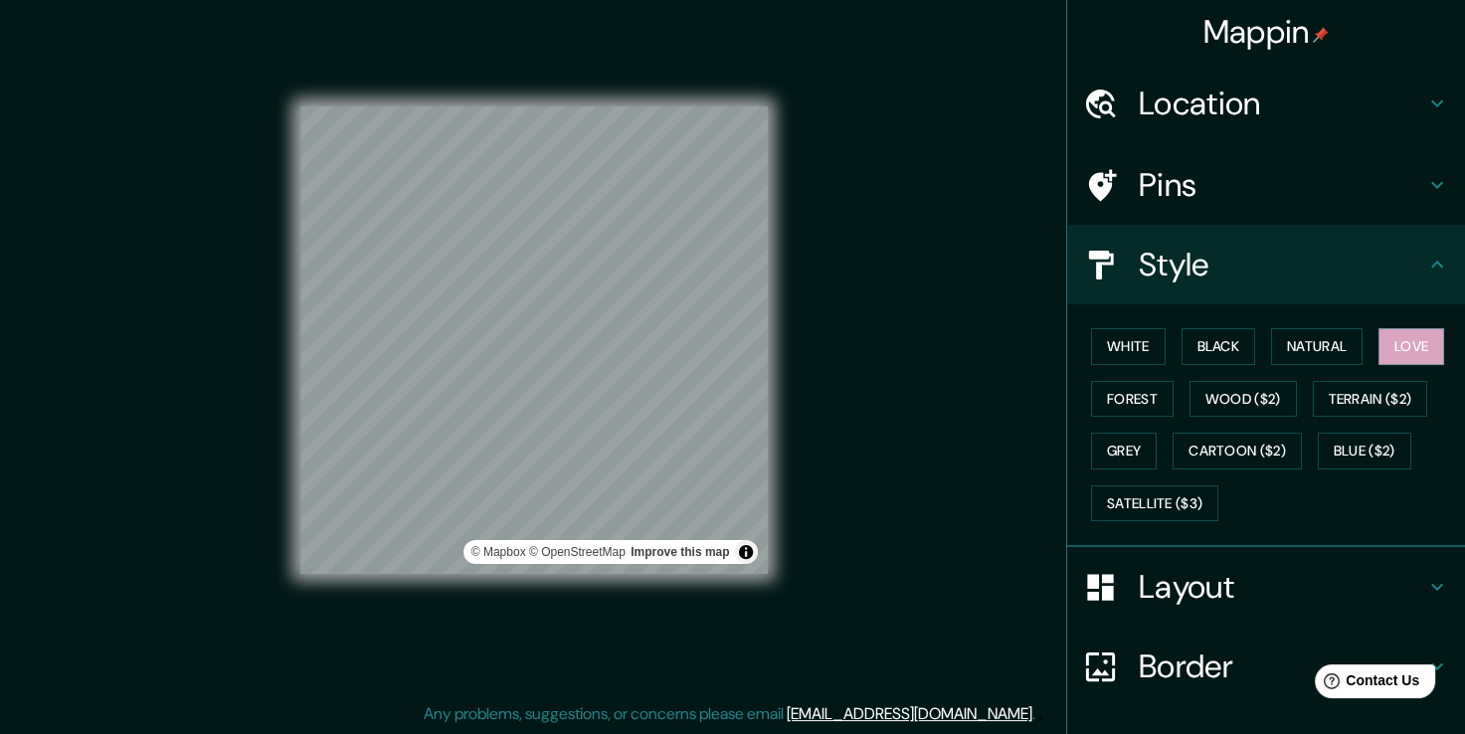
click at [1281, 202] on h4 "Pins" at bounding box center [1282, 185] width 287 height 40
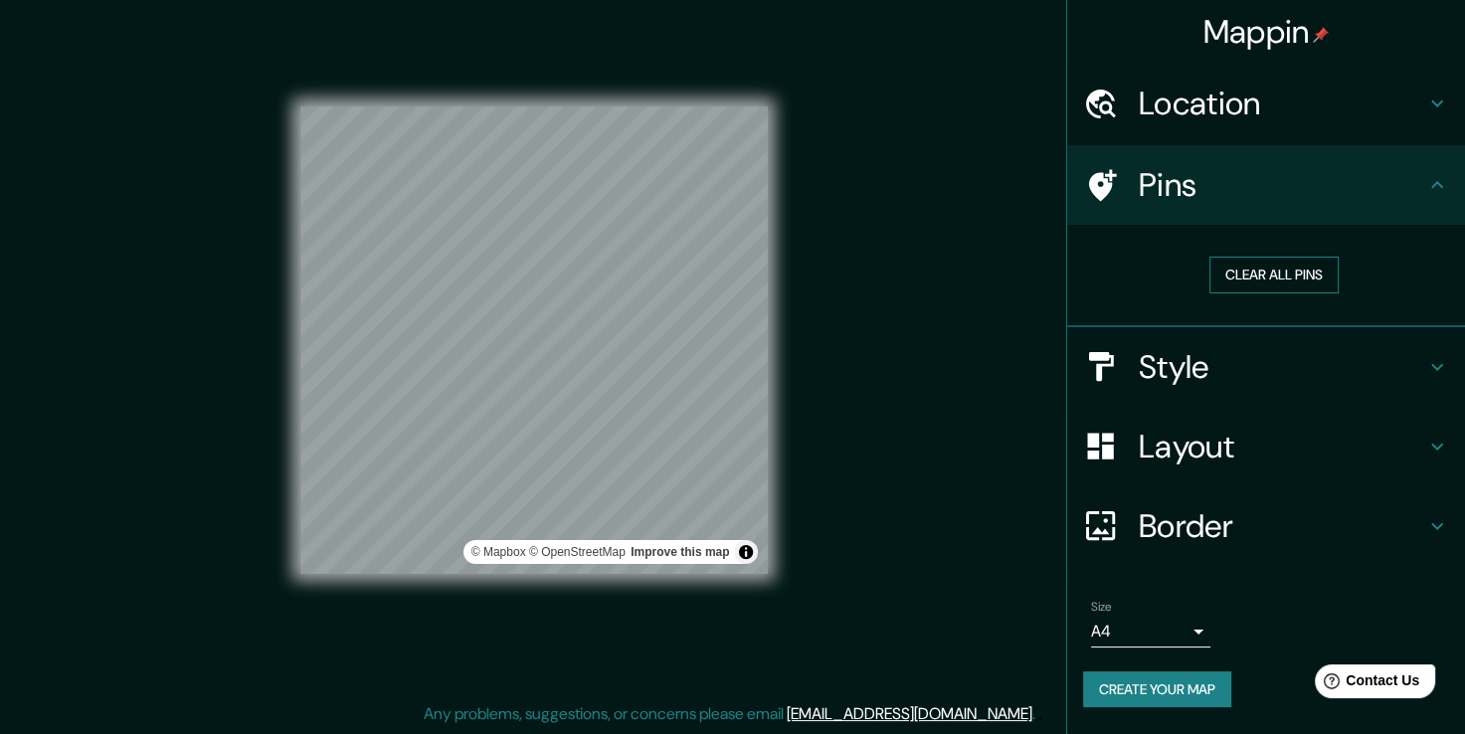
click at [1276, 279] on button "Clear all pins" at bounding box center [1274, 275] width 129 height 37
click at [1170, 674] on button "Create your map" at bounding box center [1157, 690] width 148 height 37
click at [744, 550] on button "Toggle attribution" at bounding box center [746, 552] width 24 height 24
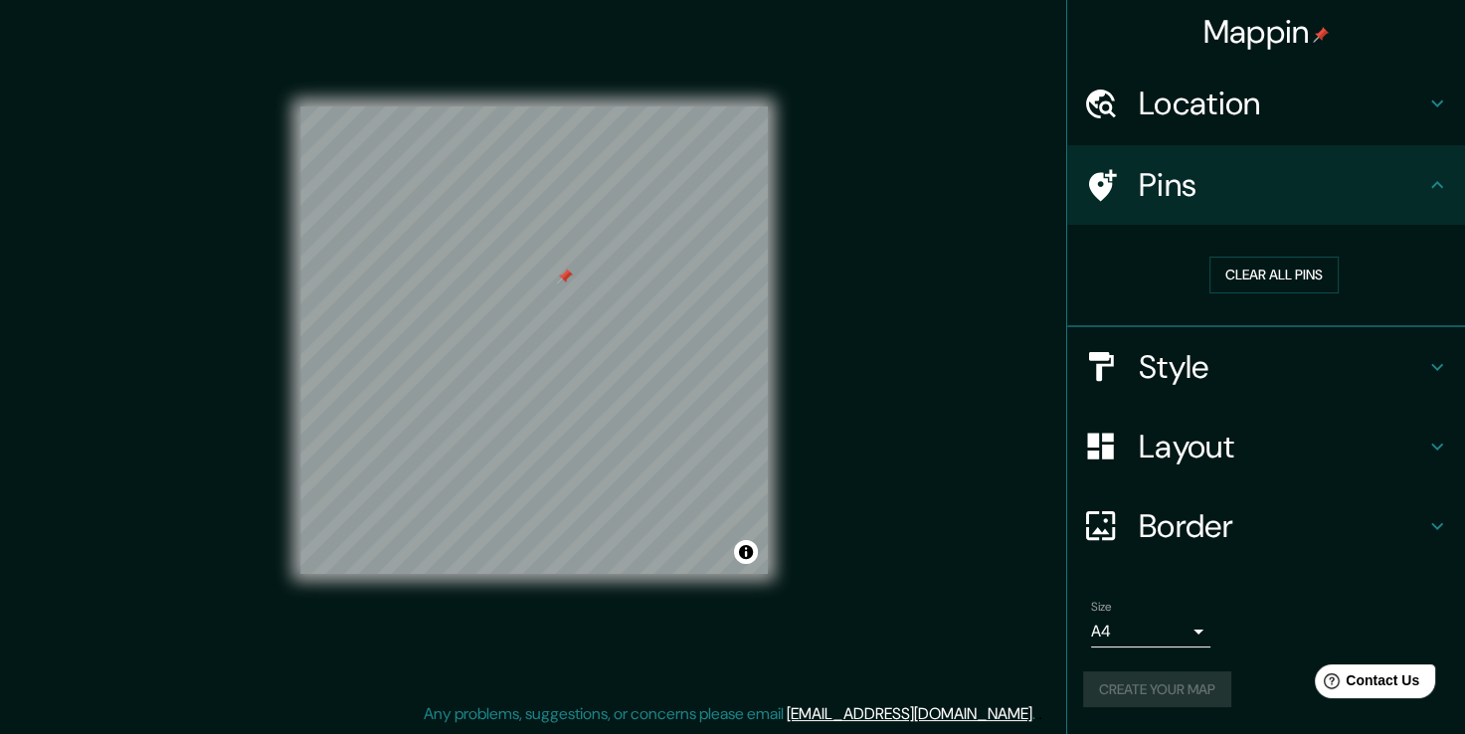
click at [291, 462] on div "© Mapbox © OpenStreetMap Improve this map" at bounding box center [534, 340] width 531 height 724
click at [1160, 692] on button "Create your map" at bounding box center [1157, 690] width 148 height 37
